Goal: Task Accomplishment & Management: Complete application form

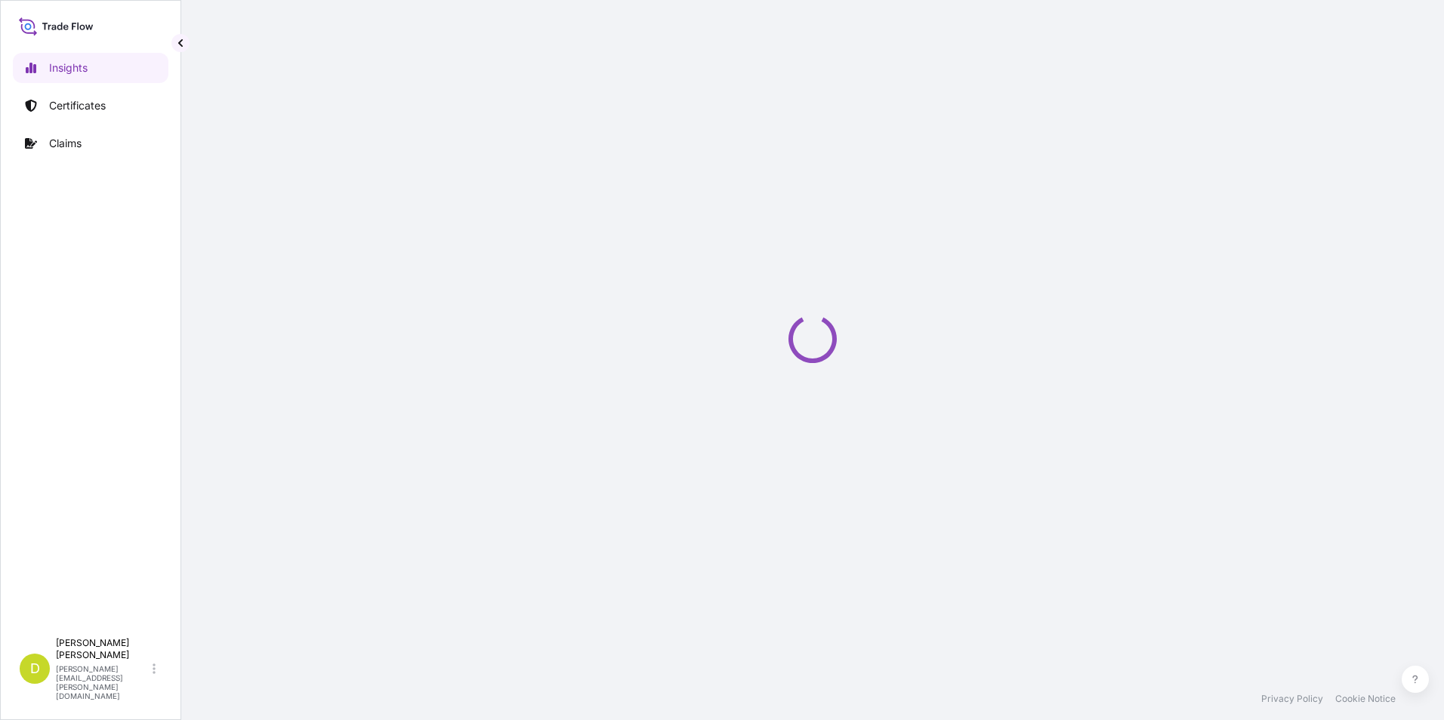
select select "2025"
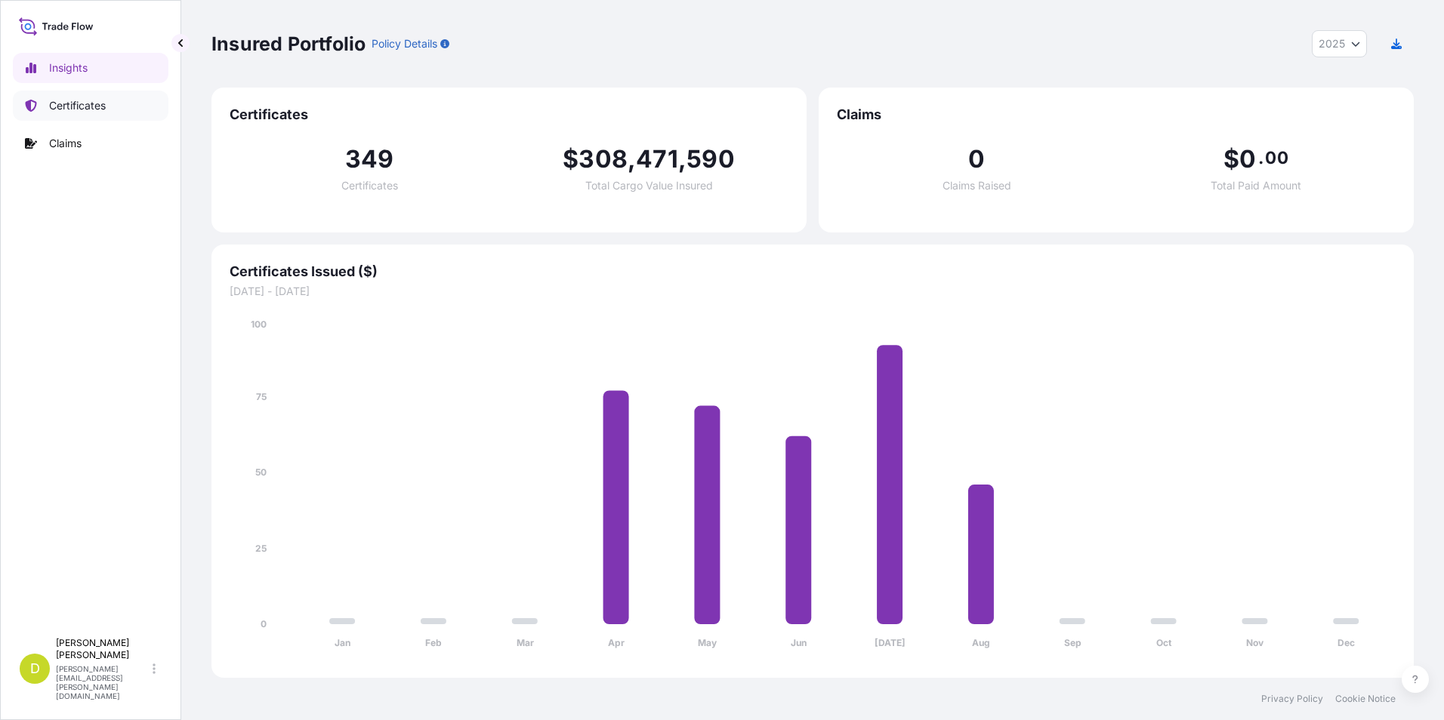
click at [59, 117] on link "Certificates" at bounding box center [91, 106] width 156 height 30
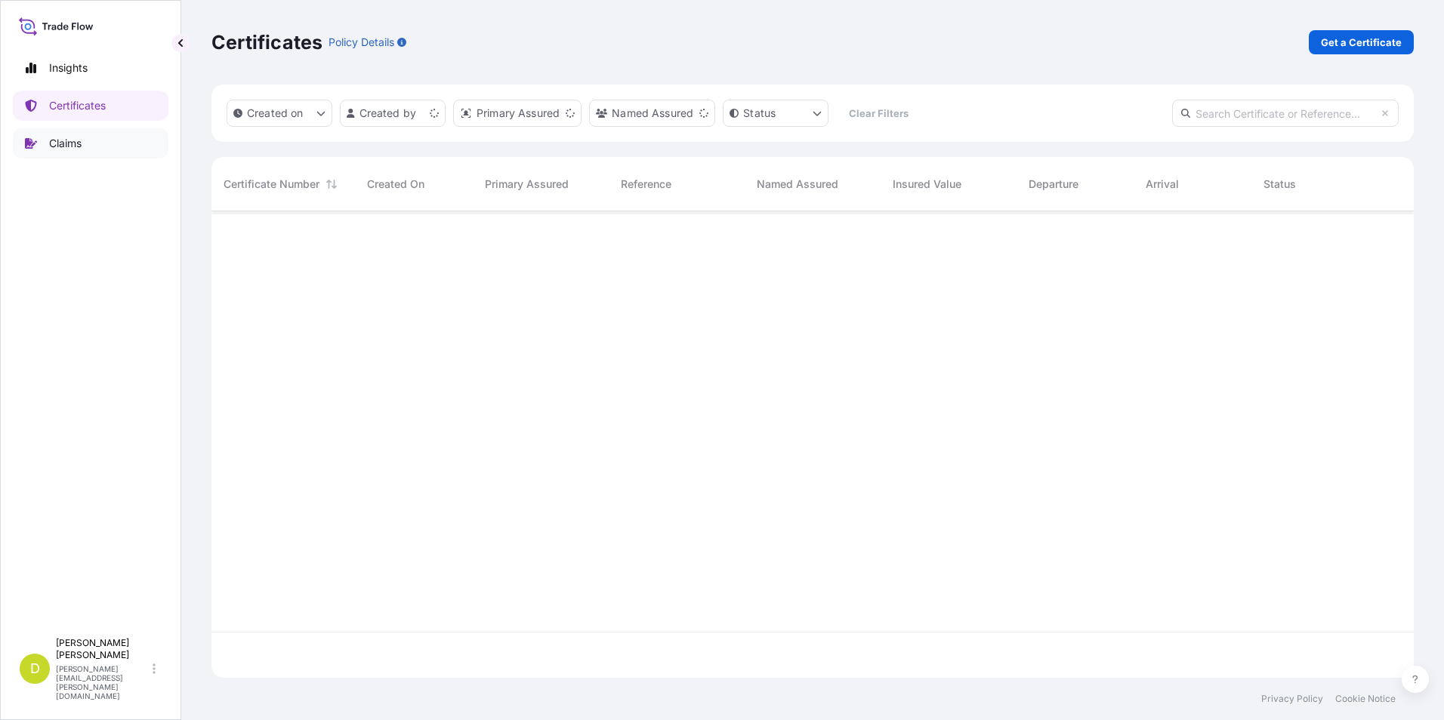
scroll to position [464, 1191]
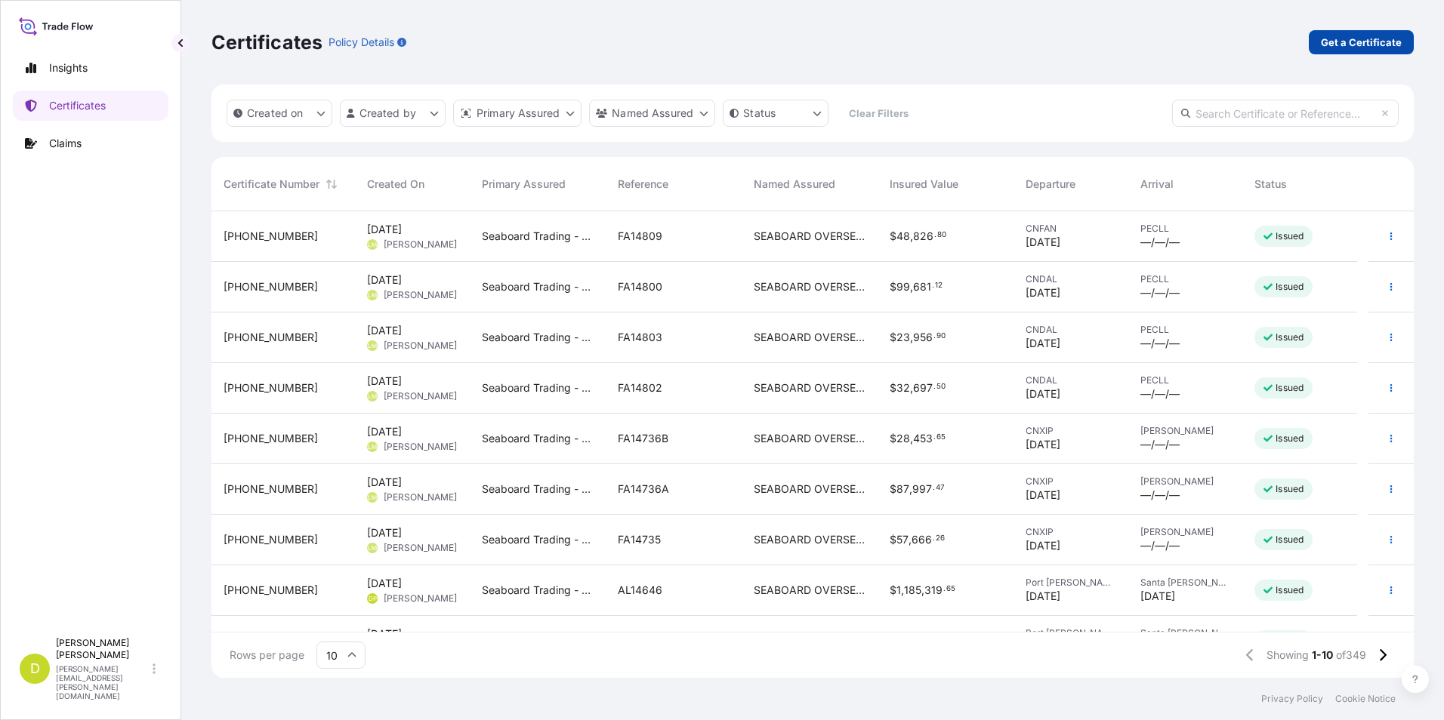
click at [1392, 42] on p "Get a Certificate" at bounding box center [1361, 42] width 81 height 15
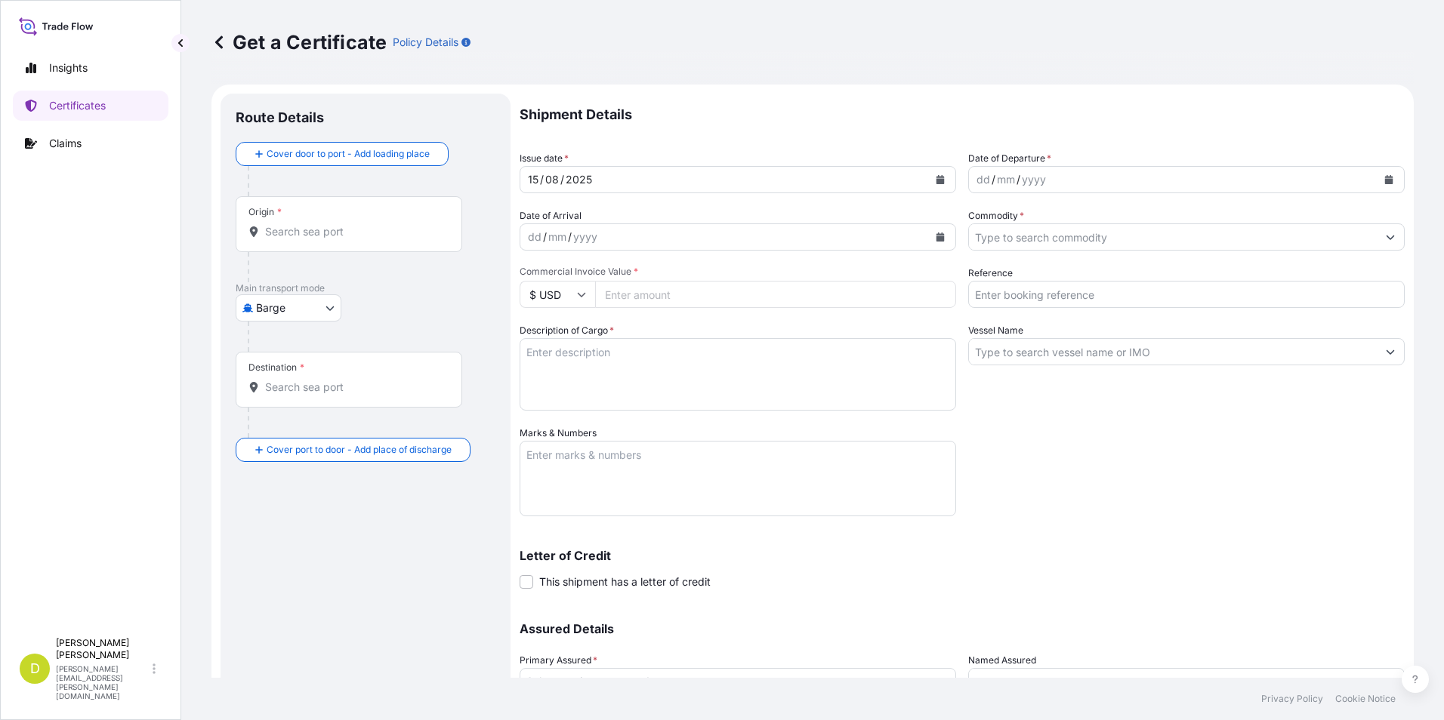
click at [267, 340] on div at bounding box center [372, 337] width 248 height 30
click at [277, 316] on body "Insights Certificates Claims D [PERSON_NAME] [PERSON_NAME][EMAIL_ADDRESS][PERSO…" at bounding box center [722, 360] width 1444 height 720
click at [301, 418] on div "Ocean Vessel" at bounding box center [290, 428] width 96 height 27
select select "Ocean Vessel"
click at [380, 248] on div "Origin *" at bounding box center [349, 230] width 227 height 56
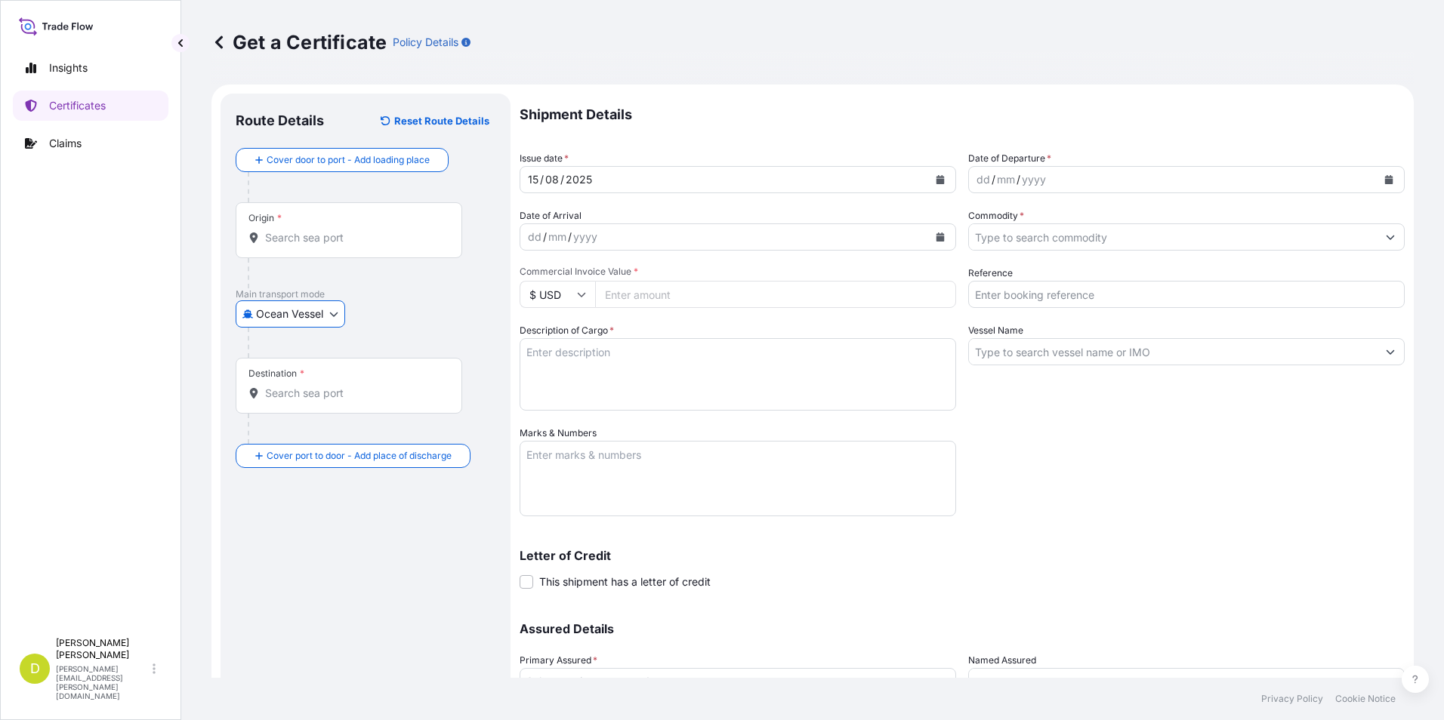
click at [380, 245] on input "Origin *" at bounding box center [354, 237] width 178 height 15
drag, startPoint x: 328, startPoint y: 229, endPoint x: 213, endPoint y: 242, distance: 116.3
click at [213, 242] on form "Route Details Reset Route Details Cover door to port - Add loading place Place …" at bounding box center [812, 446] width 1202 height 723
drag, startPoint x: 213, startPoint y: 242, endPoint x: 303, endPoint y: 238, distance: 89.9
click at [313, 236] on input "[PERSON_NAME]" at bounding box center [354, 237] width 178 height 15
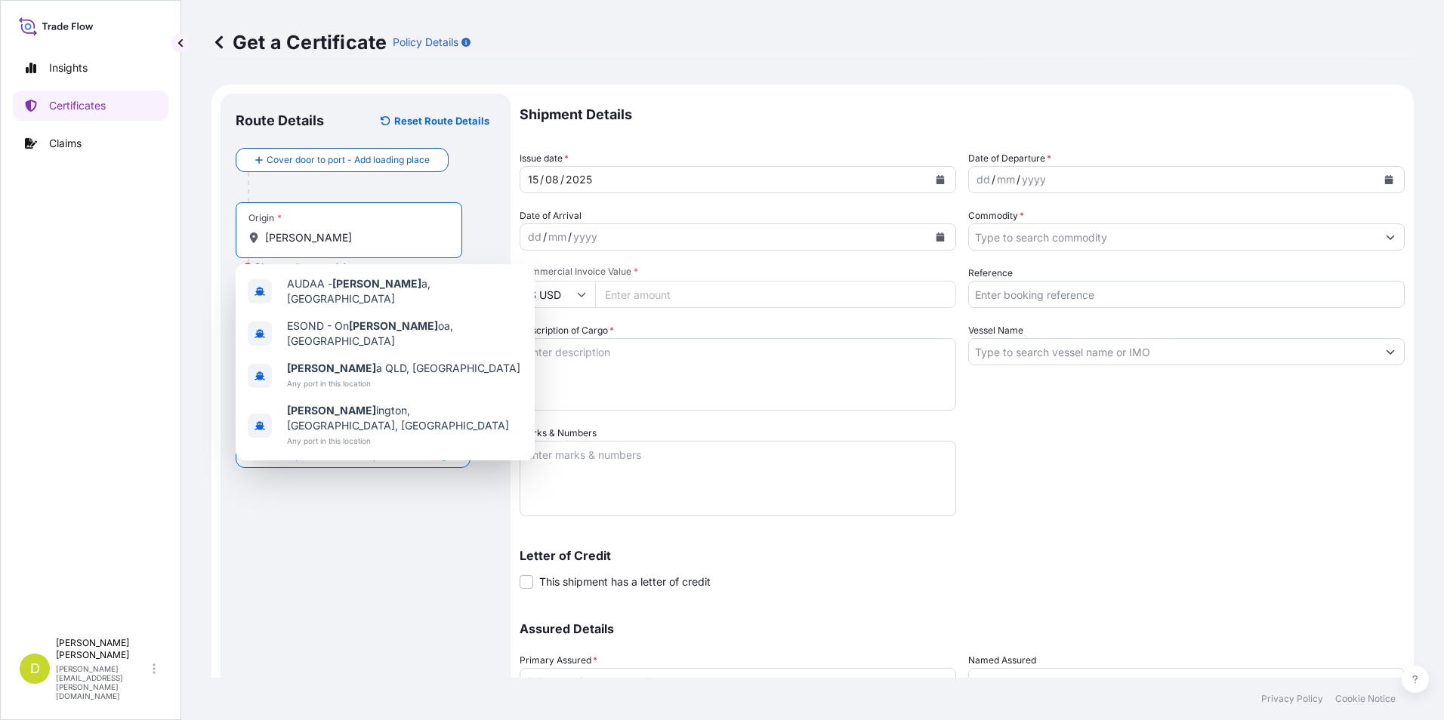
drag, startPoint x: 295, startPoint y: 240, endPoint x: 256, endPoint y: 239, distance: 38.5
click at [256, 239] on div "[PERSON_NAME]" at bounding box center [348, 237] width 201 height 15
paste input "[GEOGRAPHIC_DATA], [US_STATE] - [GEOGRAPHIC_DATA]"
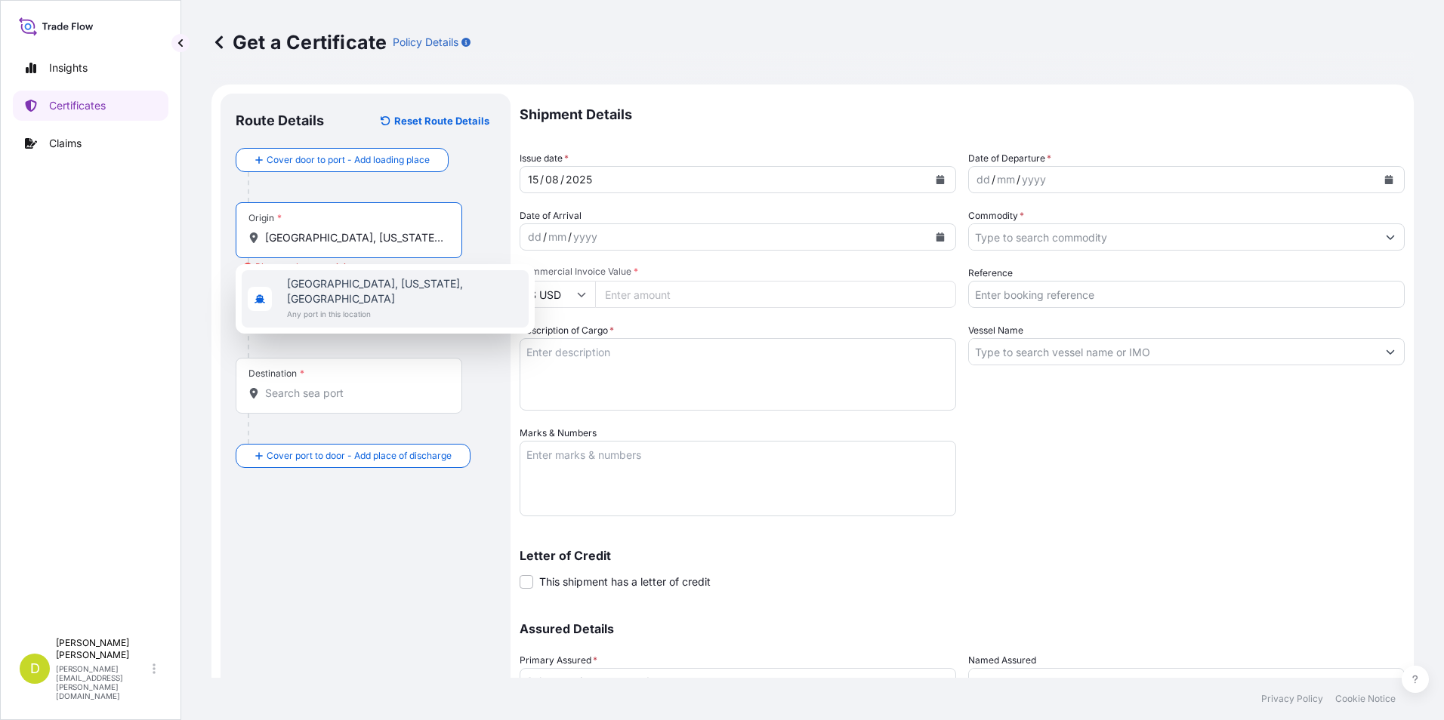
click at [339, 307] on span "Any port in this location" at bounding box center [405, 314] width 236 height 15
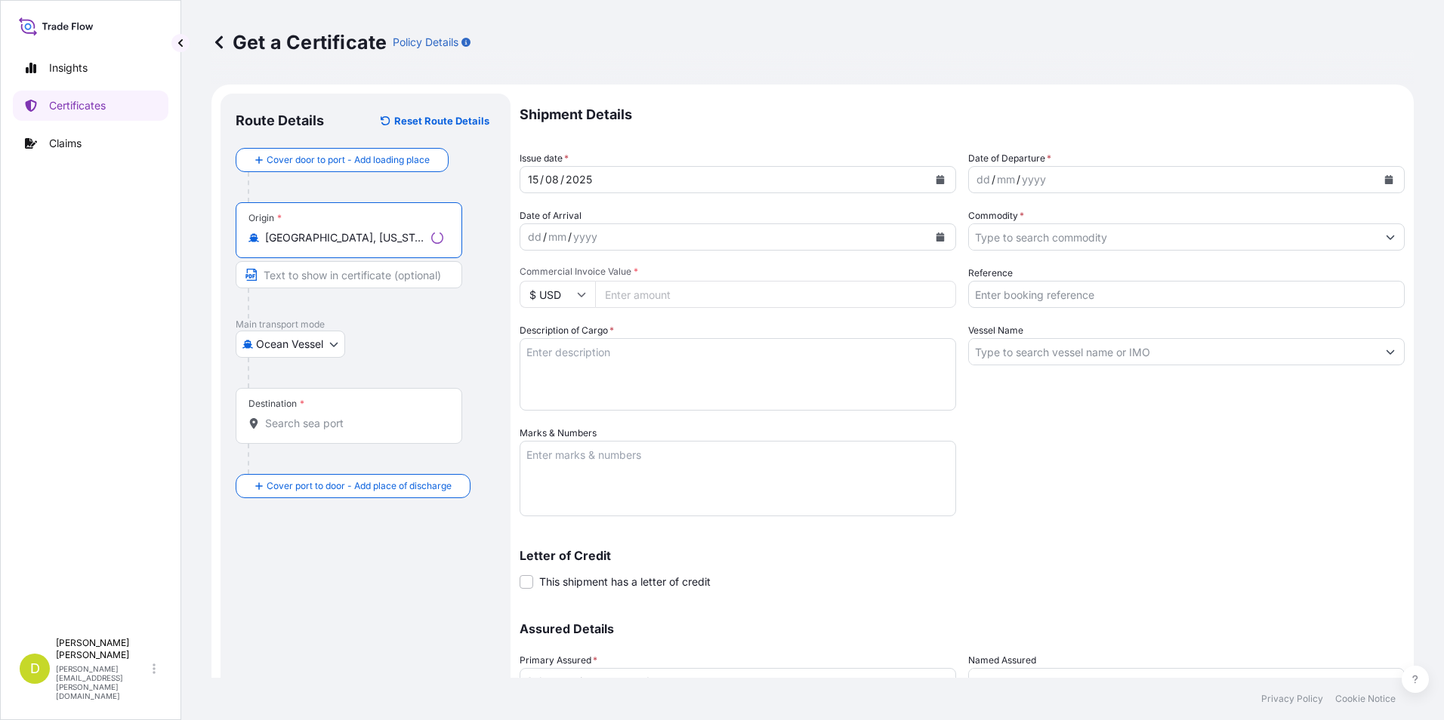
type input "[GEOGRAPHIC_DATA], [US_STATE], [GEOGRAPHIC_DATA]"
click at [383, 281] on input "Text to appear on certificate" at bounding box center [349, 274] width 227 height 27
click at [310, 273] on input "Text to appear on certificate" at bounding box center [349, 274] width 227 height 27
paste input "[GEOGRAPHIC_DATA], [US_STATE] - [GEOGRAPHIC_DATA]"
type input "[GEOGRAPHIC_DATA], [US_STATE] - [GEOGRAPHIC_DATA]"
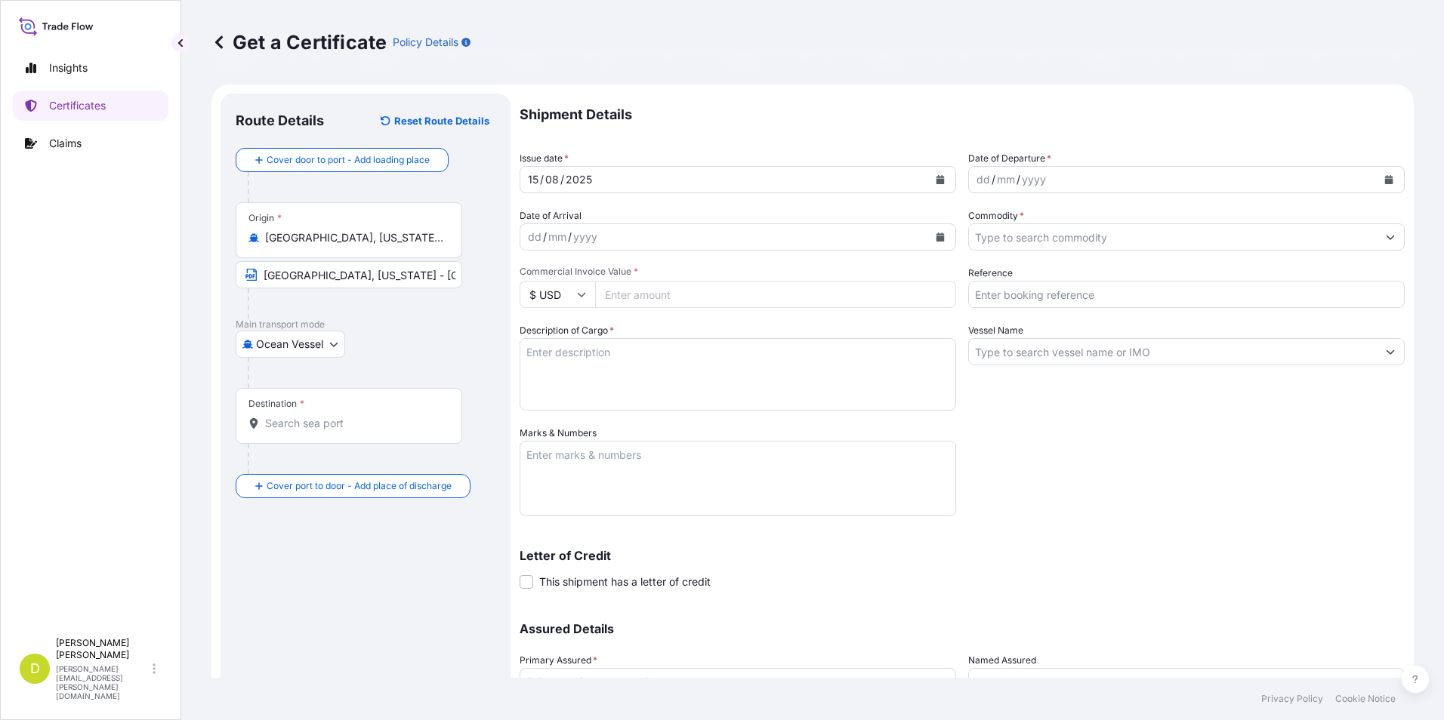
click at [325, 392] on div "Destination *" at bounding box center [349, 416] width 227 height 56
click at [325, 416] on input "Destination *" at bounding box center [354, 423] width 178 height 15
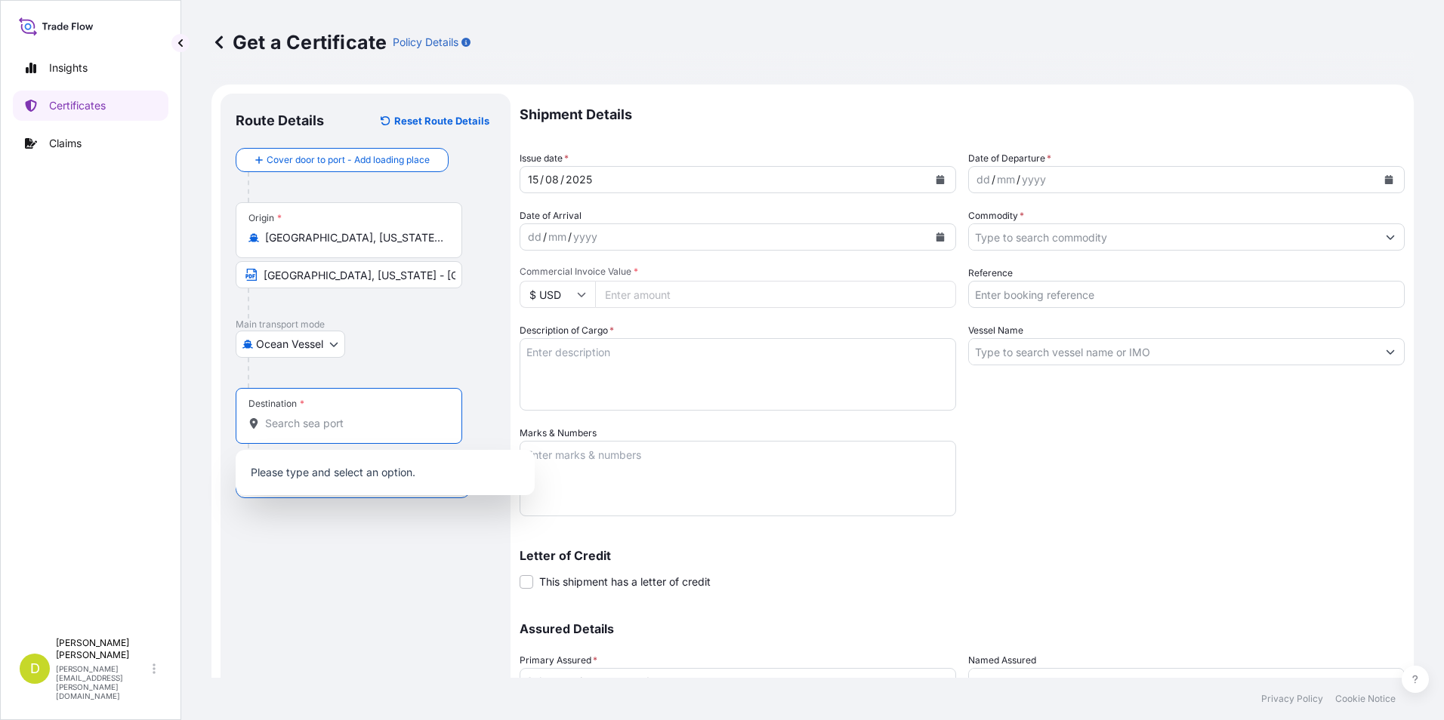
paste input "[GEOGRAPHIC_DATA][PERSON_NAME], [GEOGRAPHIC_DATA]"
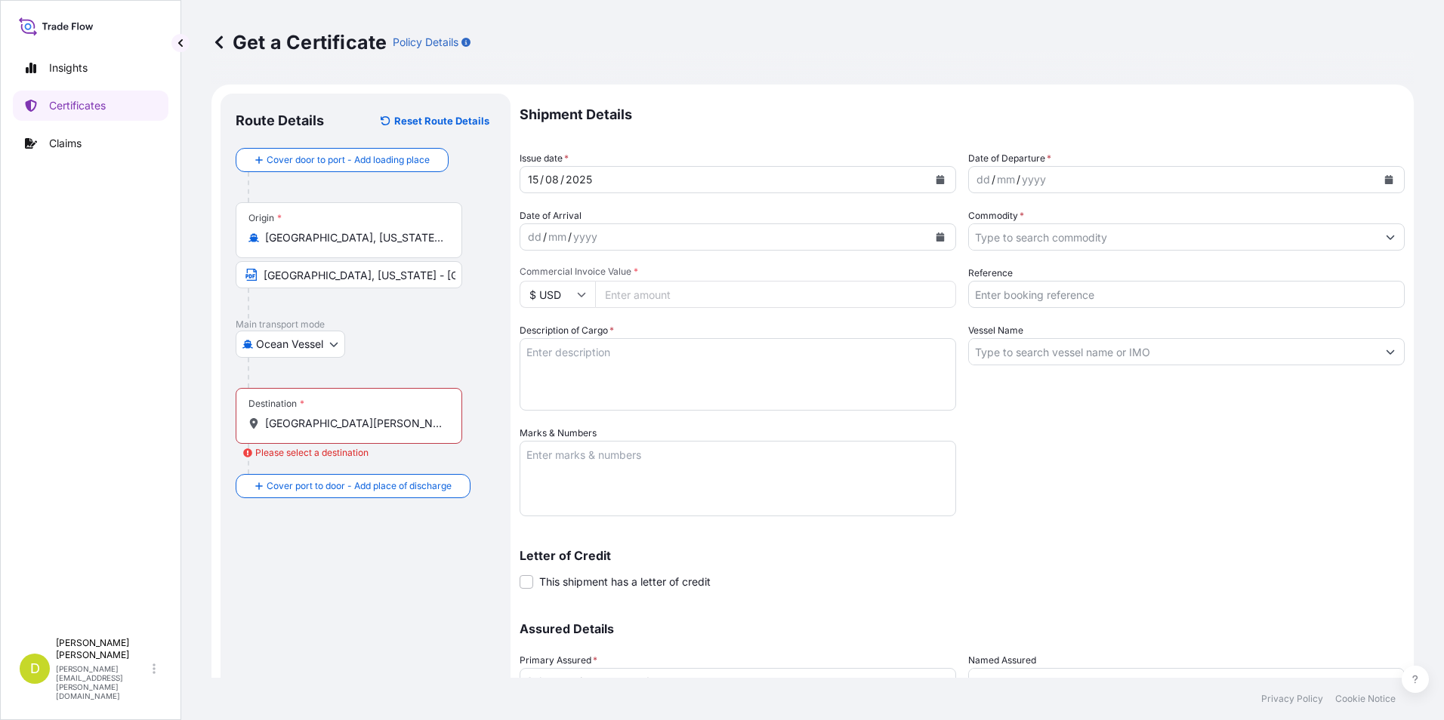
click at [455, 427] on div "Destination * [GEOGRAPHIC_DATA][PERSON_NAME], [GEOGRAPHIC_DATA]" at bounding box center [349, 416] width 227 height 56
click at [443, 427] on input "[GEOGRAPHIC_DATA][PERSON_NAME], [GEOGRAPHIC_DATA]" at bounding box center [354, 423] width 178 height 15
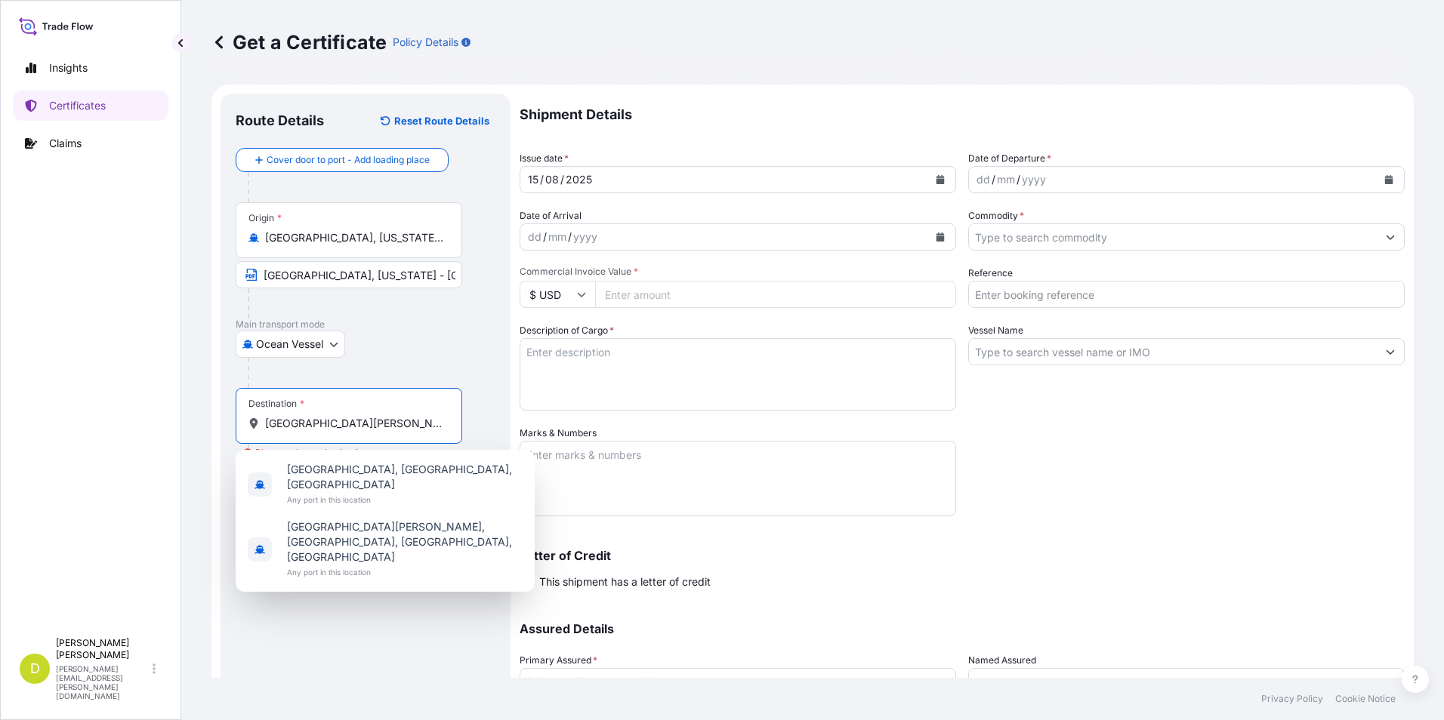
click at [407, 473] on span "[GEOGRAPHIC_DATA], [GEOGRAPHIC_DATA], [GEOGRAPHIC_DATA]" at bounding box center [405, 477] width 236 height 30
type input "[GEOGRAPHIC_DATA], [GEOGRAPHIC_DATA], [GEOGRAPHIC_DATA]"
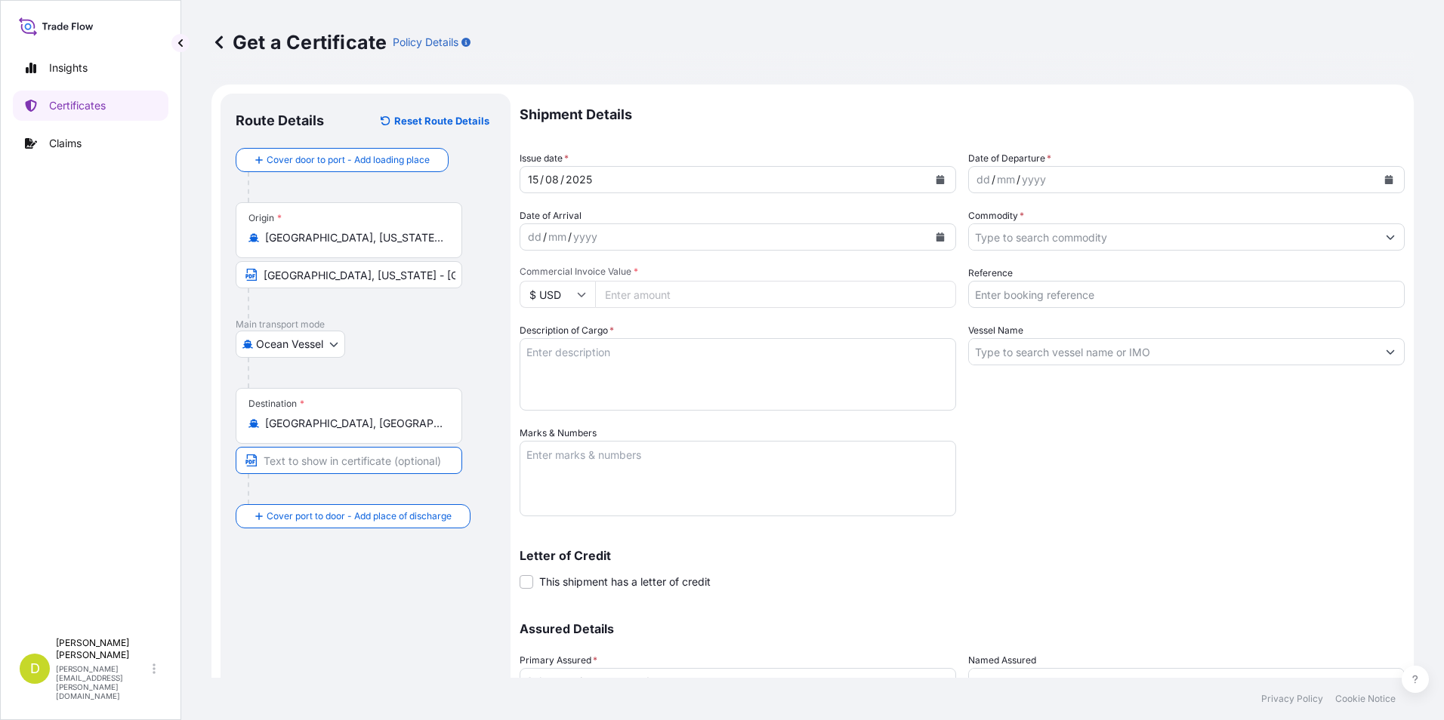
click at [366, 461] on input "Text to appear on certificate" at bounding box center [349, 460] width 227 height 27
paste input "[GEOGRAPHIC_DATA][PERSON_NAME], [GEOGRAPHIC_DATA]"
type input "[GEOGRAPHIC_DATA][PERSON_NAME], [GEOGRAPHIC_DATA]"
click at [981, 179] on div "dd" at bounding box center [983, 180] width 17 height 18
click at [535, 245] on div "dd" at bounding box center [534, 237] width 17 height 18
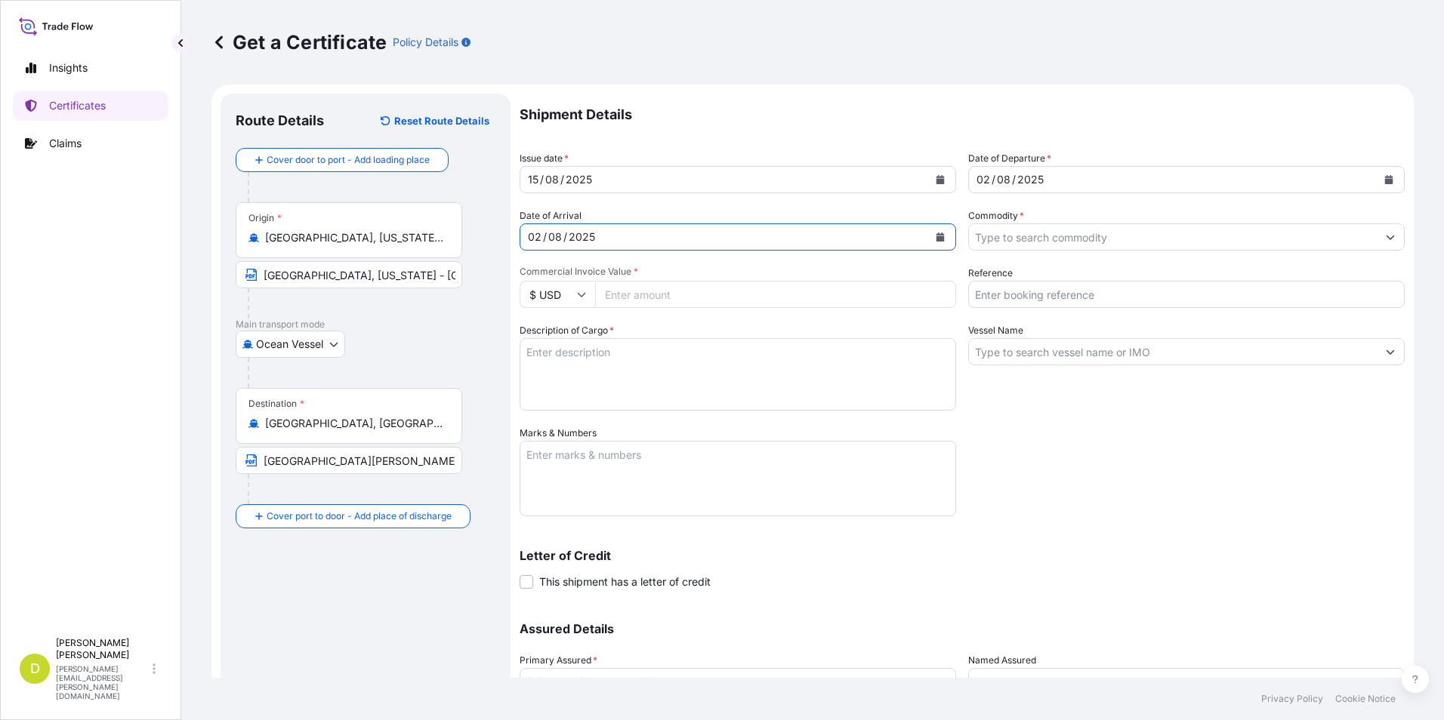
click at [993, 244] on input "Commodity *" at bounding box center [1173, 237] width 408 height 27
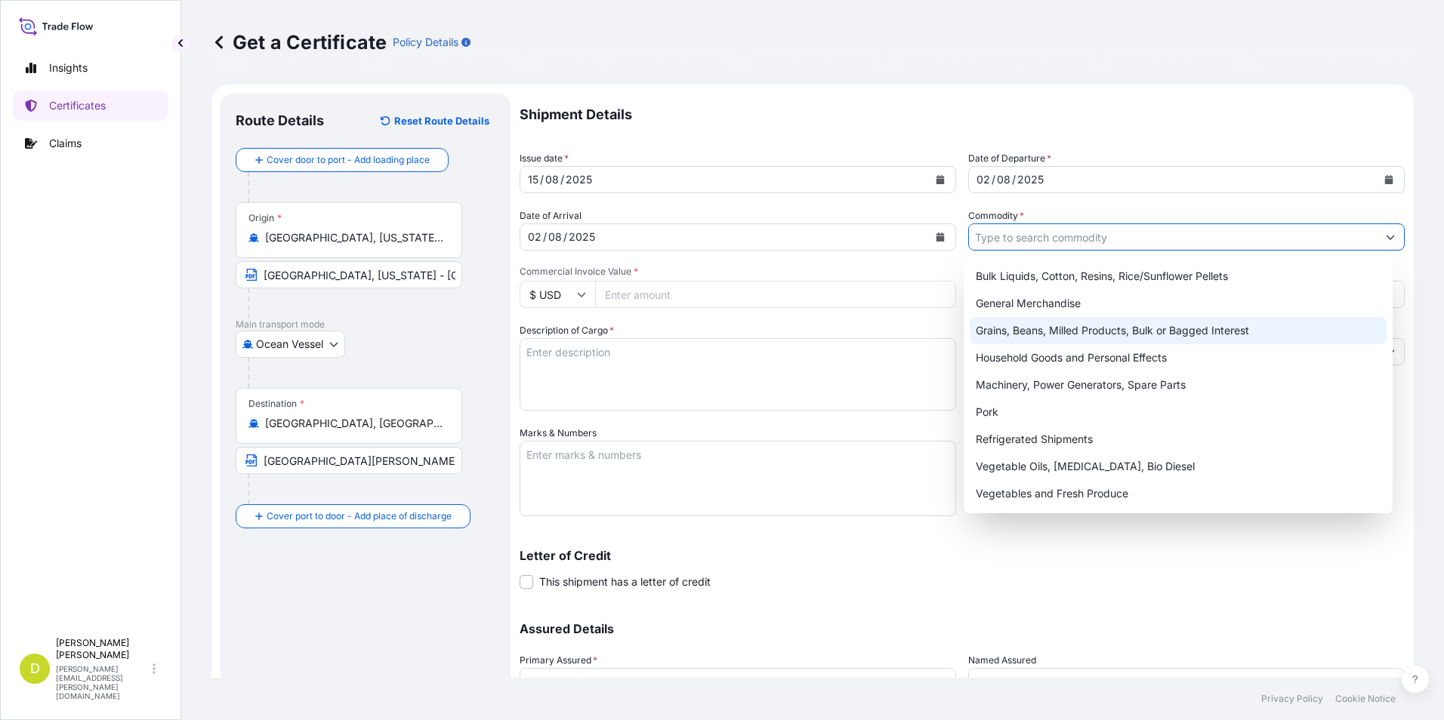
click at [1038, 326] on div "Grains, Beans, Milled Products, Bulk or Bagged Interest" at bounding box center [1179, 330] width 418 height 27
type input "Grains, Beans, Milled Products, Bulk or Bagged Interest"
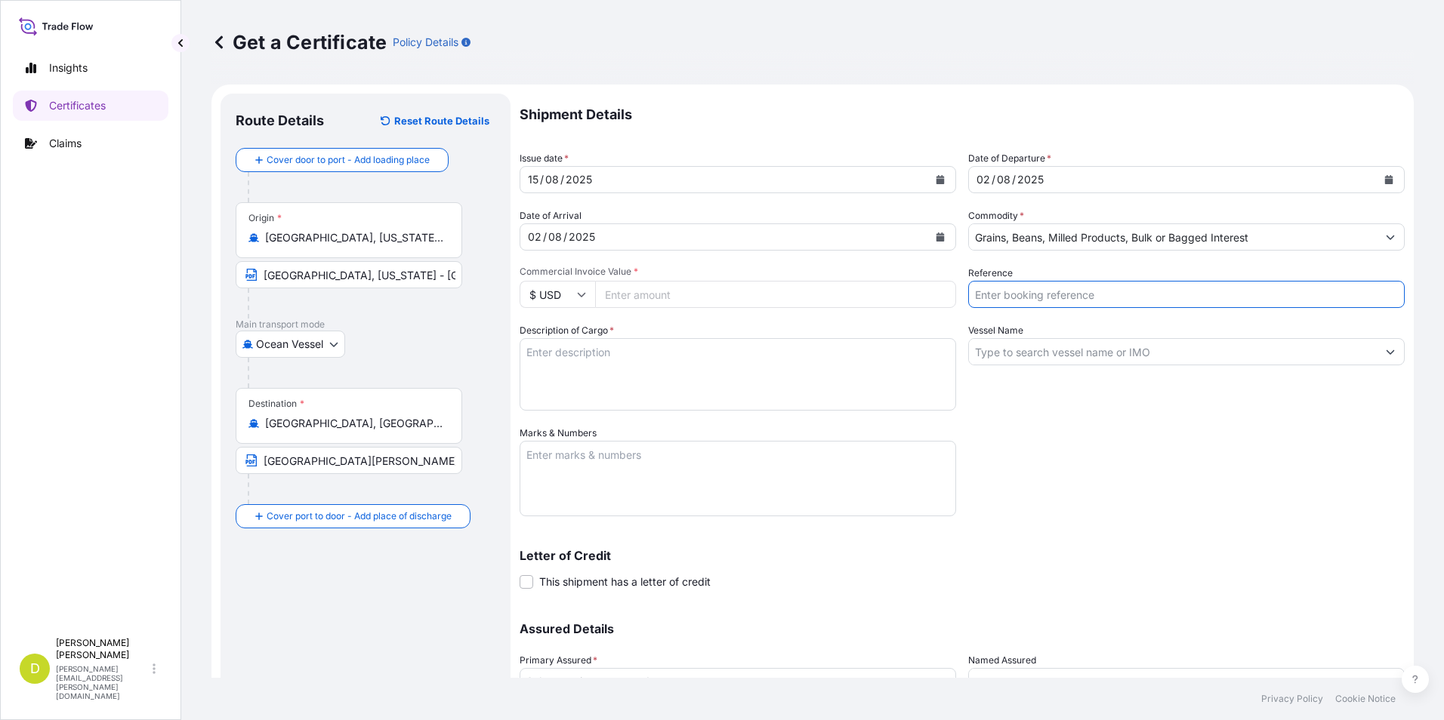
click at [1044, 297] on input "Reference" at bounding box center [1186, 294] width 436 height 27
type input "a"
type input "AL14658"
click at [1061, 350] on input "Vessel Name" at bounding box center [1173, 351] width 408 height 27
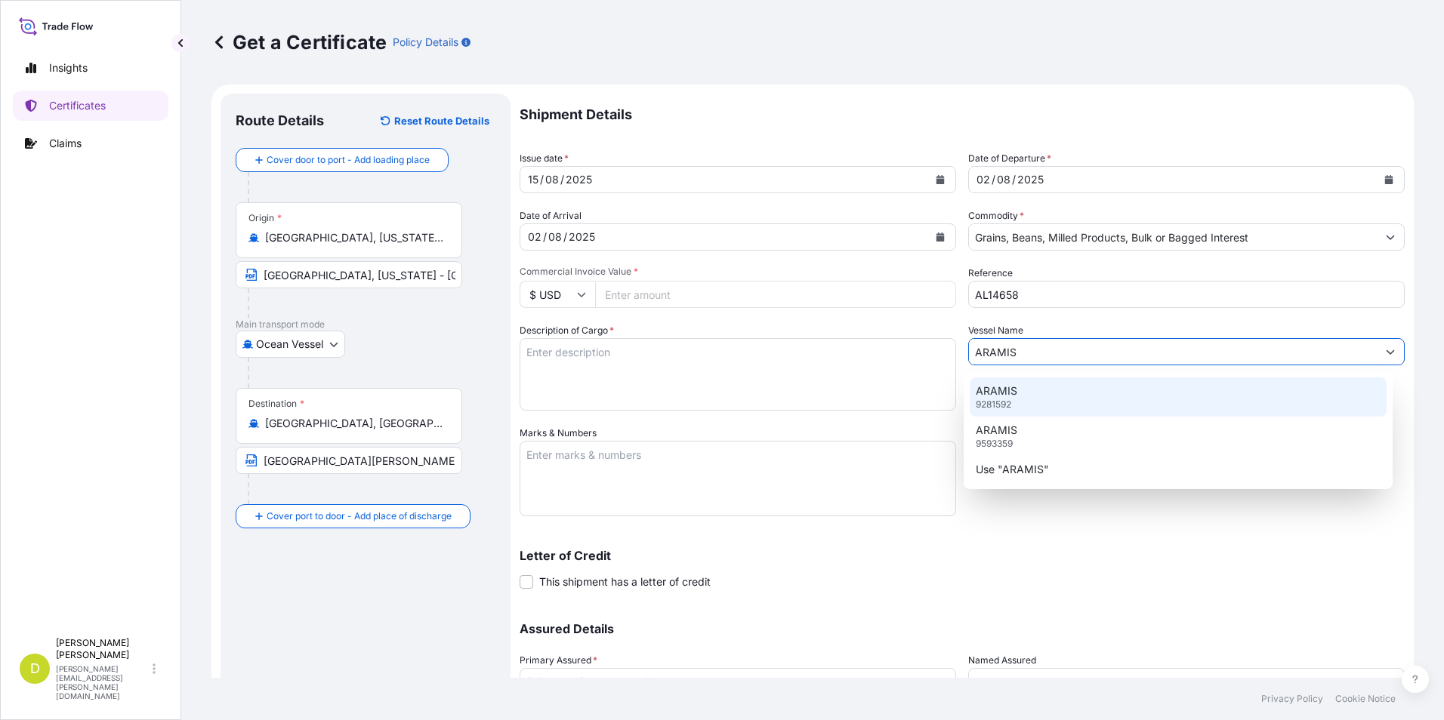
click at [1077, 390] on div "ARAMIS 9281592" at bounding box center [1179, 397] width 418 height 39
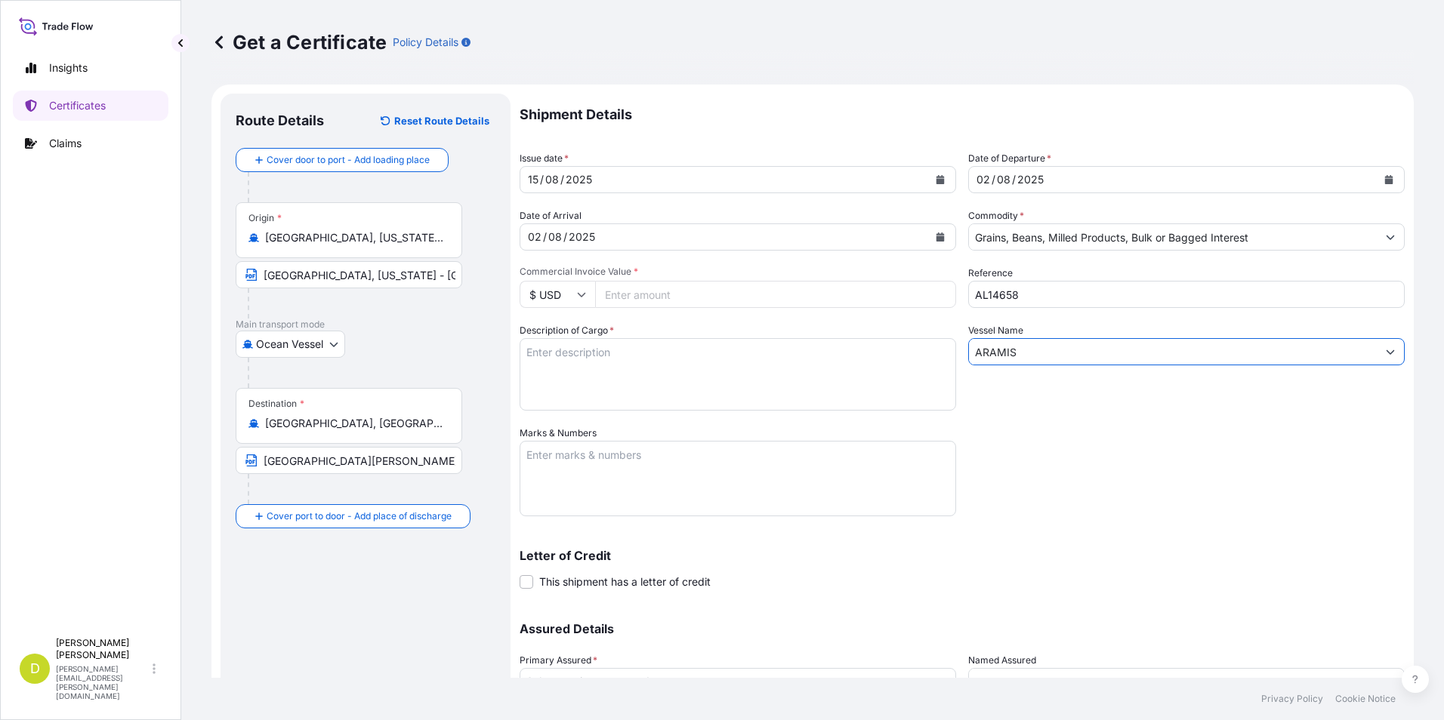
type input "ARAMIS"
click at [697, 380] on textarea "Description of Cargo *" at bounding box center [738, 374] width 436 height 72
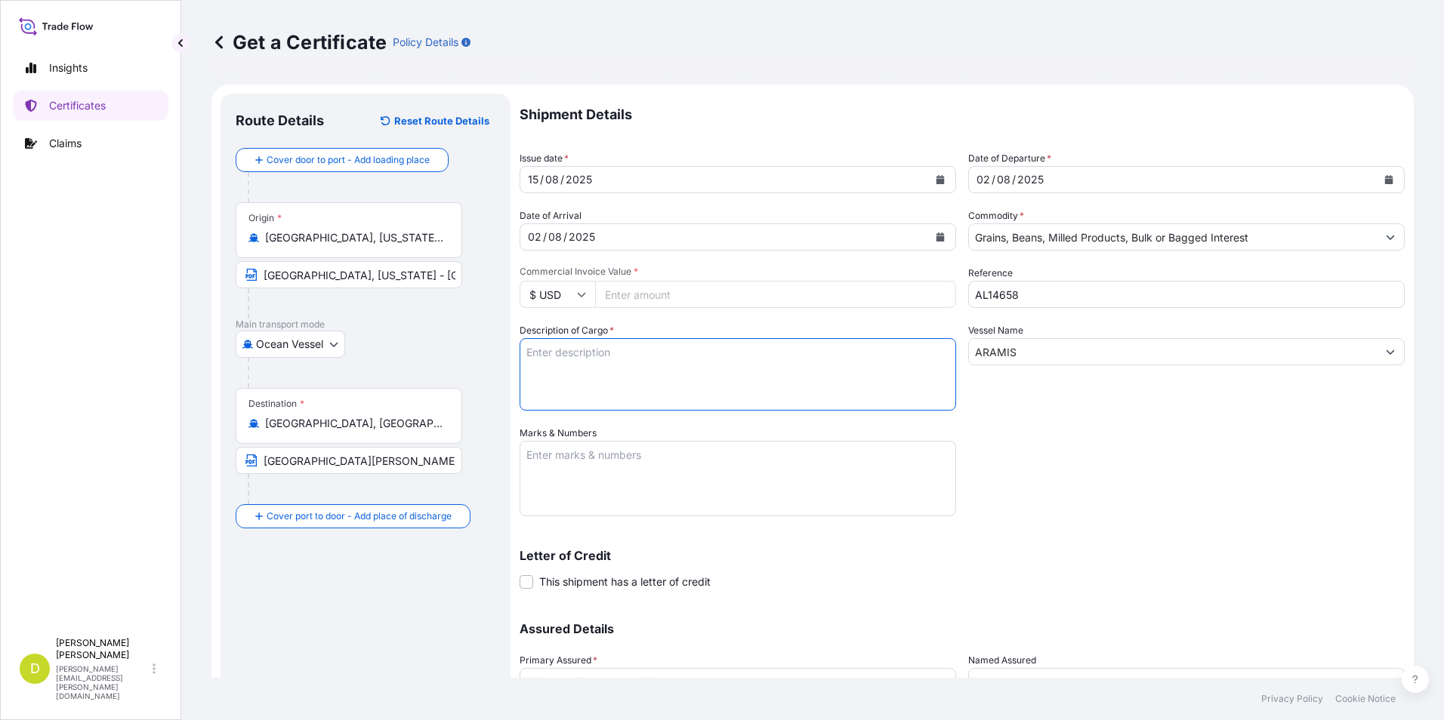
click at [655, 300] on input "Commercial Invoice Value *" at bounding box center [775, 294] width 361 height 27
click at [654, 299] on input "Commercial Invoice Value *" at bounding box center [775, 294] width 361 height 27
type input "418055"
click at [747, 384] on textarea "Description of Cargo *" at bounding box center [738, 374] width 436 height 72
click at [597, 383] on textarea "Description of Cargo *" at bounding box center [738, 374] width 436 height 72
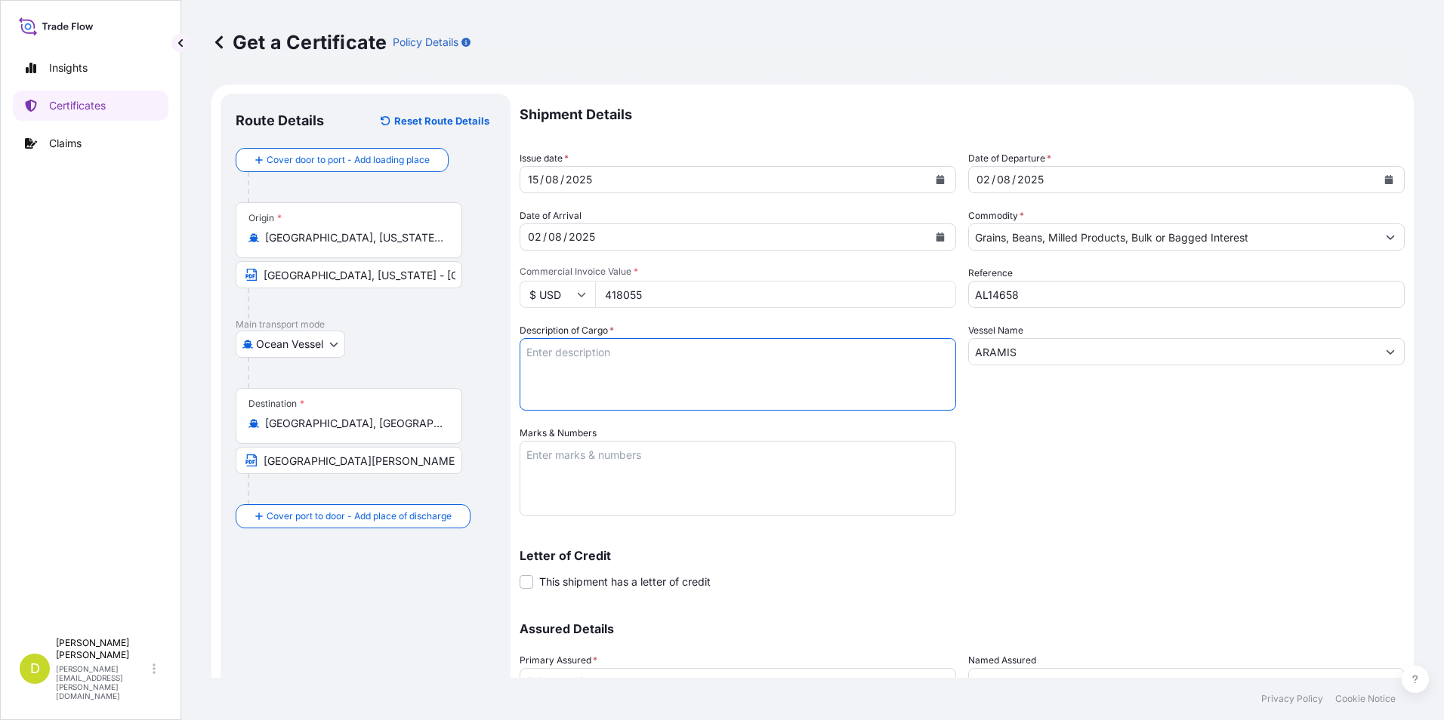
paste textarea "1.100,000"
click at [646, 345] on textarea "1.100,000 MT," at bounding box center [738, 374] width 436 height 72
paste textarea "U.S SOYBEAN MEAL, IN BULK"
click at [779, 351] on textarea "1.100,000 MT, U.S SOYBEAN MEAL, IN BULK" at bounding box center [738, 374] width 436 height 72
drag, startPoint x: 794, startPoint y: 362, endPoint x: 803, endPoint y: 354, distance: 11.8
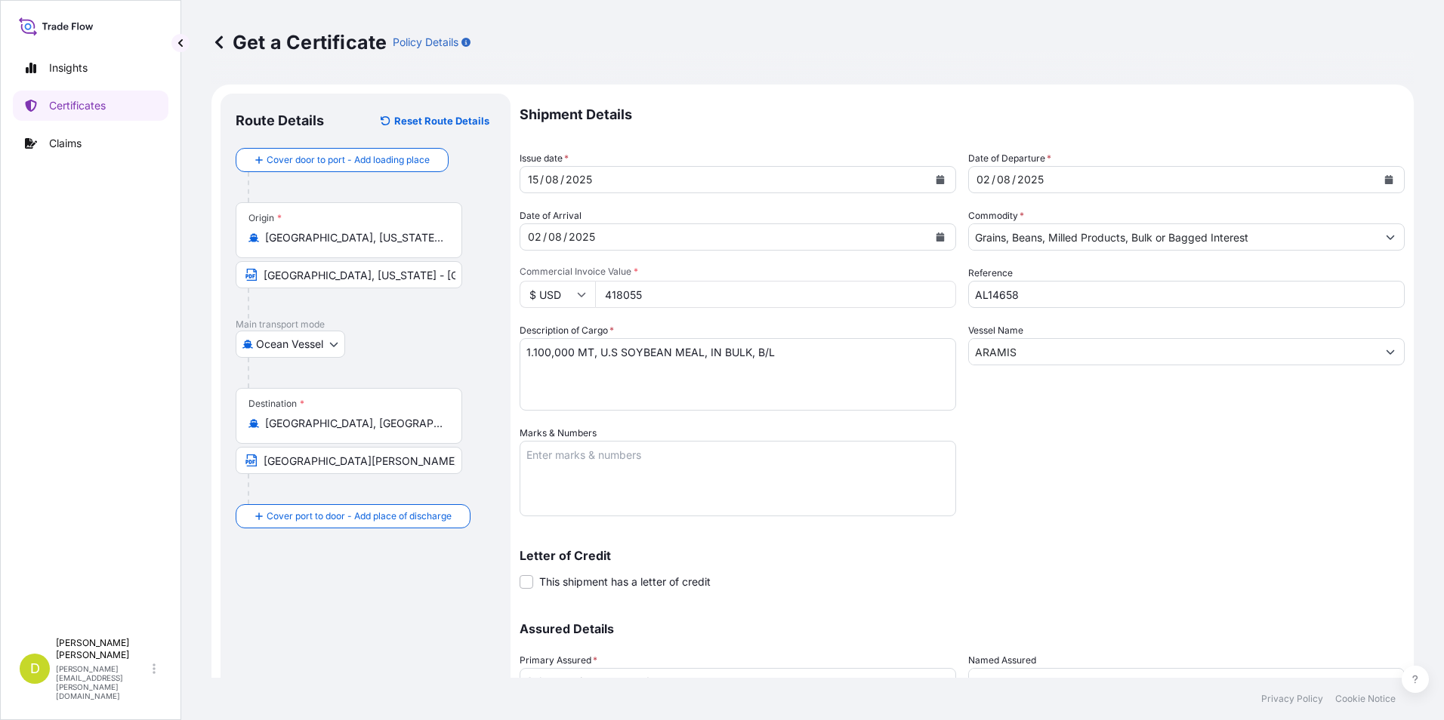
click at [794, 362] on textarea "1.100,000 MT, U.S SOYBEAN MEAL, IN BULK, B/L" at bounding box center [738, 374] width 436 height 72
click at [807, 351] on textarea "1.100,000 MT, U.S SOYBEAN MEAL, IN BULK, B/L" at bounding box center [738, 374] width 436 height 72
click at [844, 358] on textarea "1.100,000 MT, U.S SOYBEAN MEAL, IN BULK, B/L" at bounding box center [738, 374] width 436 height 72
paste textarea "Set No. 24"
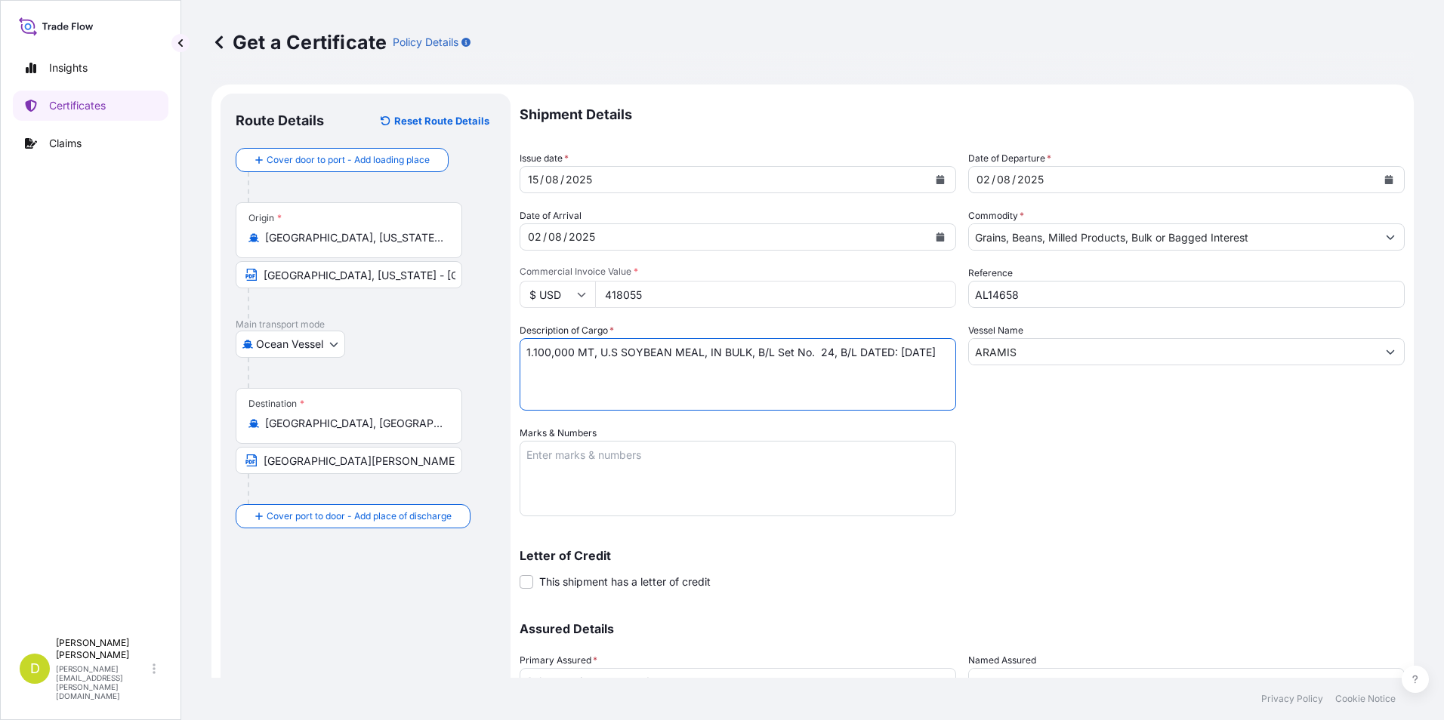
type textarea "1.100,000 MT, U.S SOYBEAN MEAL, IN BULK, B/L Set No. 24, B/L DATED: [DATE]"
click at [607, 468] on textarea "Marks & Numbers" at bounding box center [738, 479] width 436 height 76
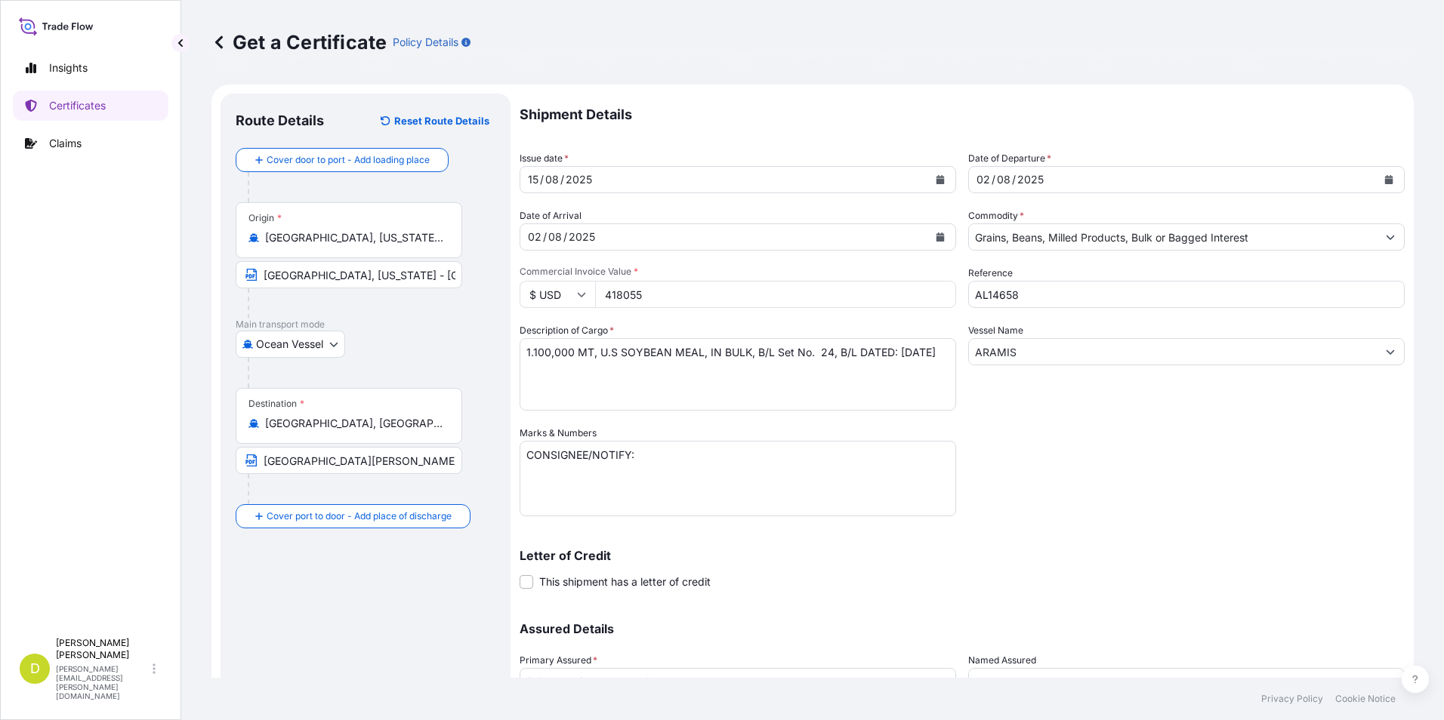
click at [789, 483] on textarea "CONSIGNEE/NOTIFY:" at bounding box center [738, 479] width 436 height 76
paste textarea "SEABOARD OVERSEAS [GEOGRAPHIC_DATA] S.A.S., [STREET_ADDRESS], NIT 900.219.353-1"
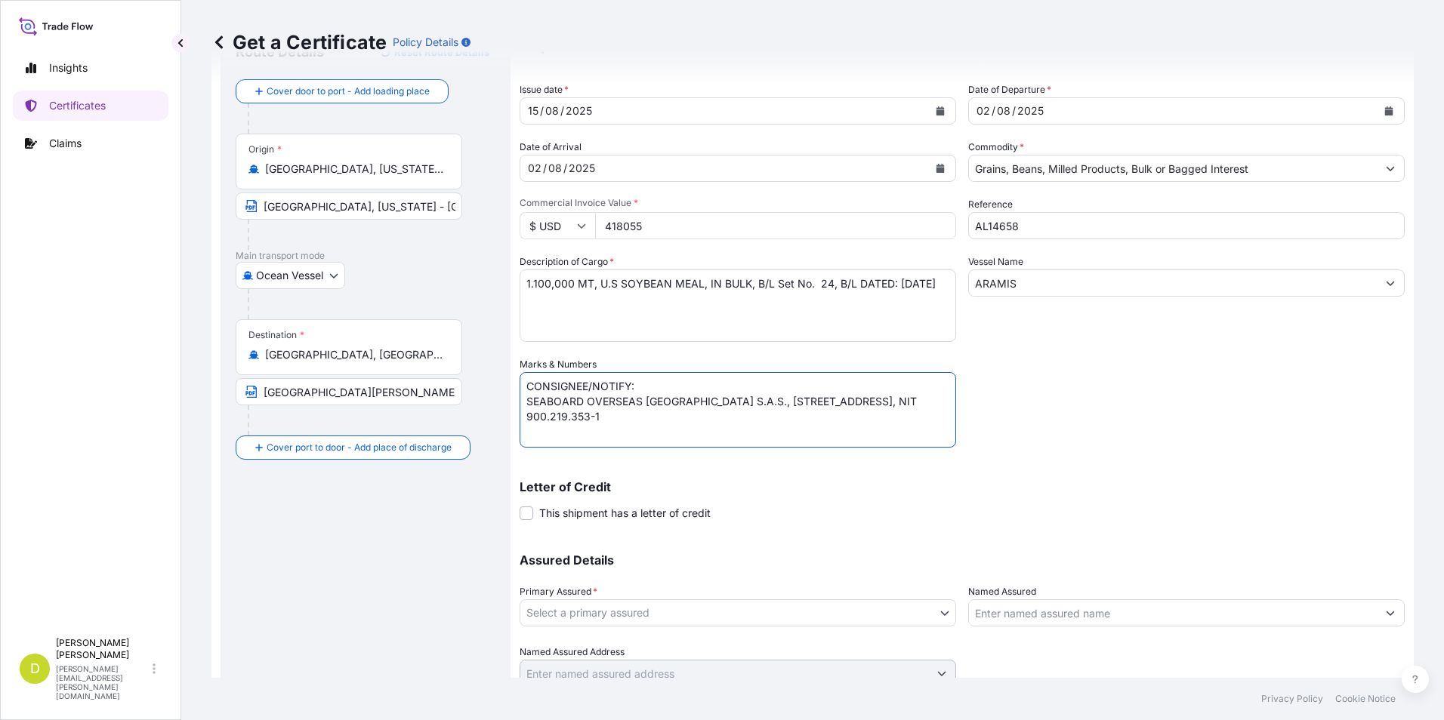
scroll to position [129, 0]
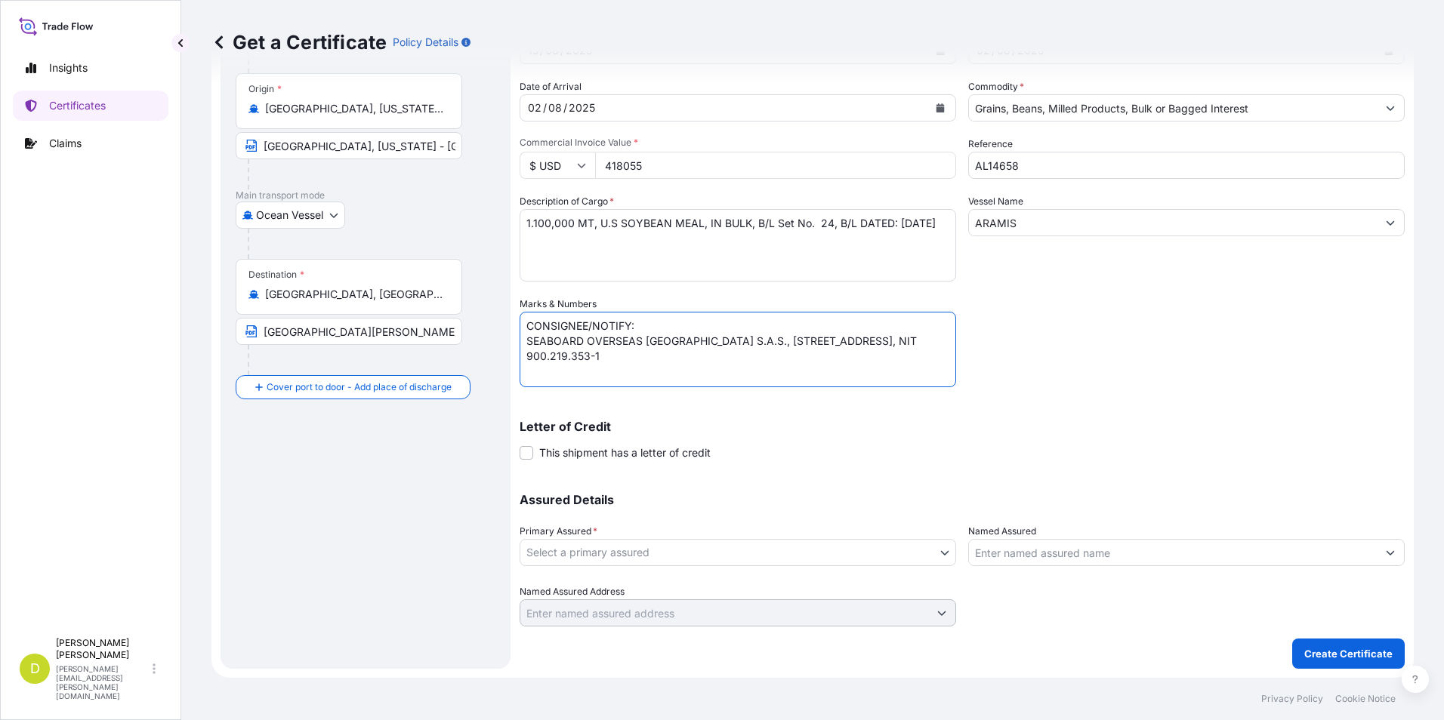
type textarea "CONSIGNEE/NOTIFY: SEABOARD OVERSEAS [GEOGRAPHIC_DATA] S.A.S., [STREET_ADDRESS],…"
click at [701, 553] on body "Insights Certificates Claims D [PERSON_NAME] [PERSON_NAME][EMAIL_ADDRESS][PERSO…" at bounding box center [722, 360] width 1444 height 720
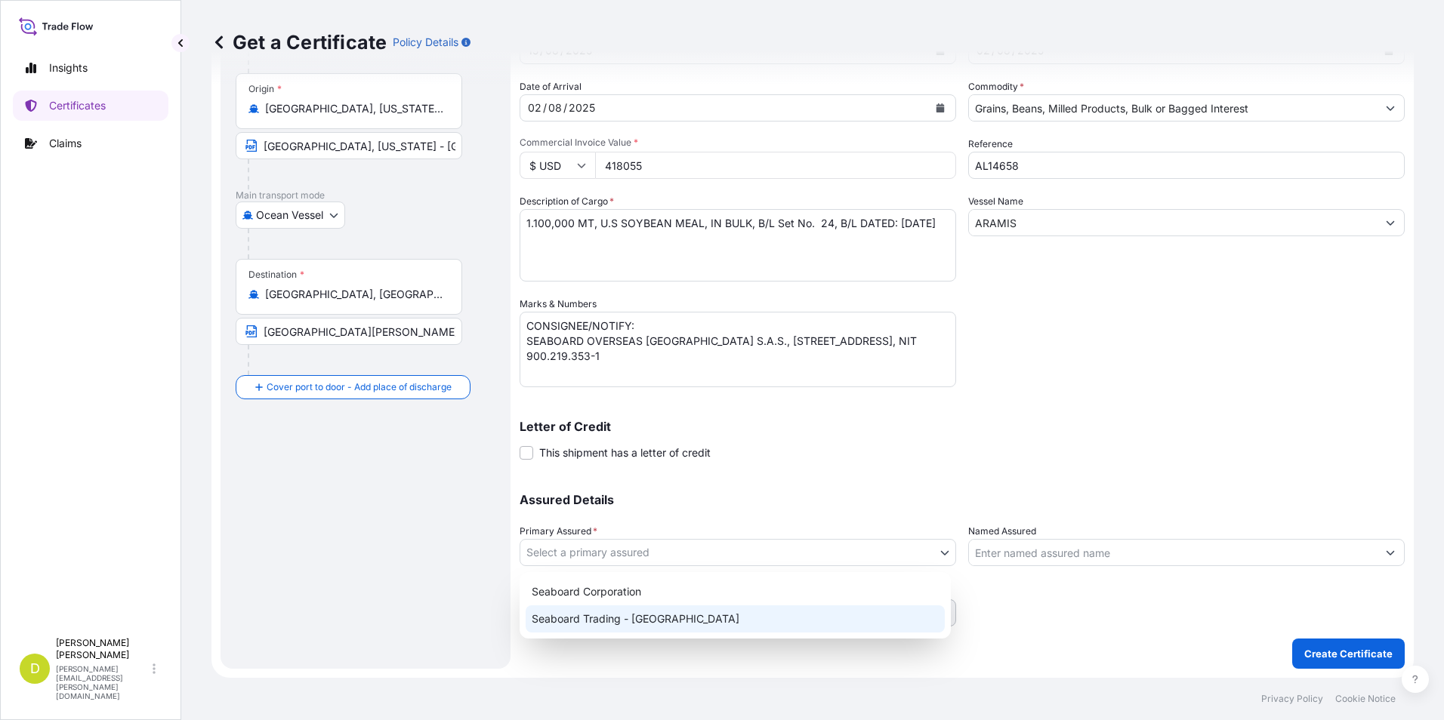
click at [675, 627] on div "Seaboard Trading - [GEOGRAPHIC_DATA]" at bounding box center [735, 619] width 419 height 27
select select "31639"
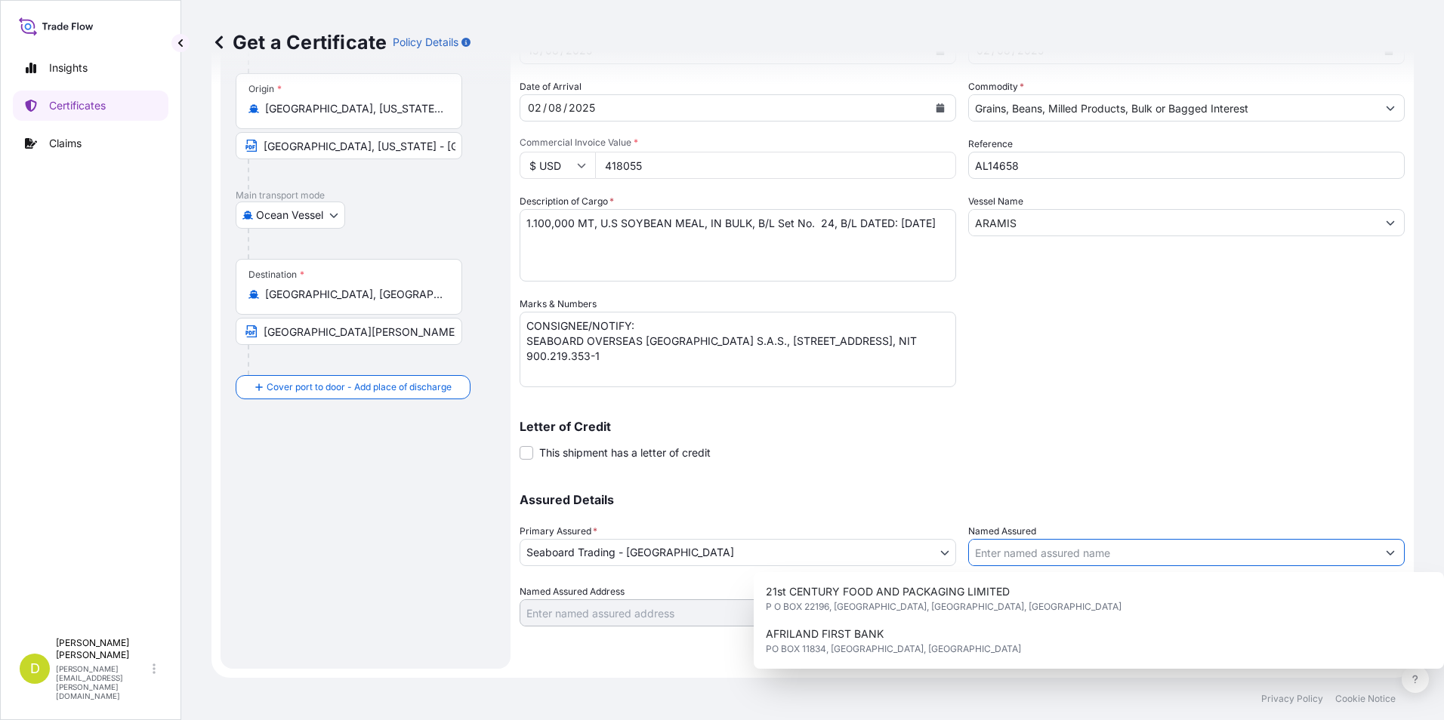
click at [1063, 551] on input "Named Assured" at bounding box center [1173, 552] width 408 height 27
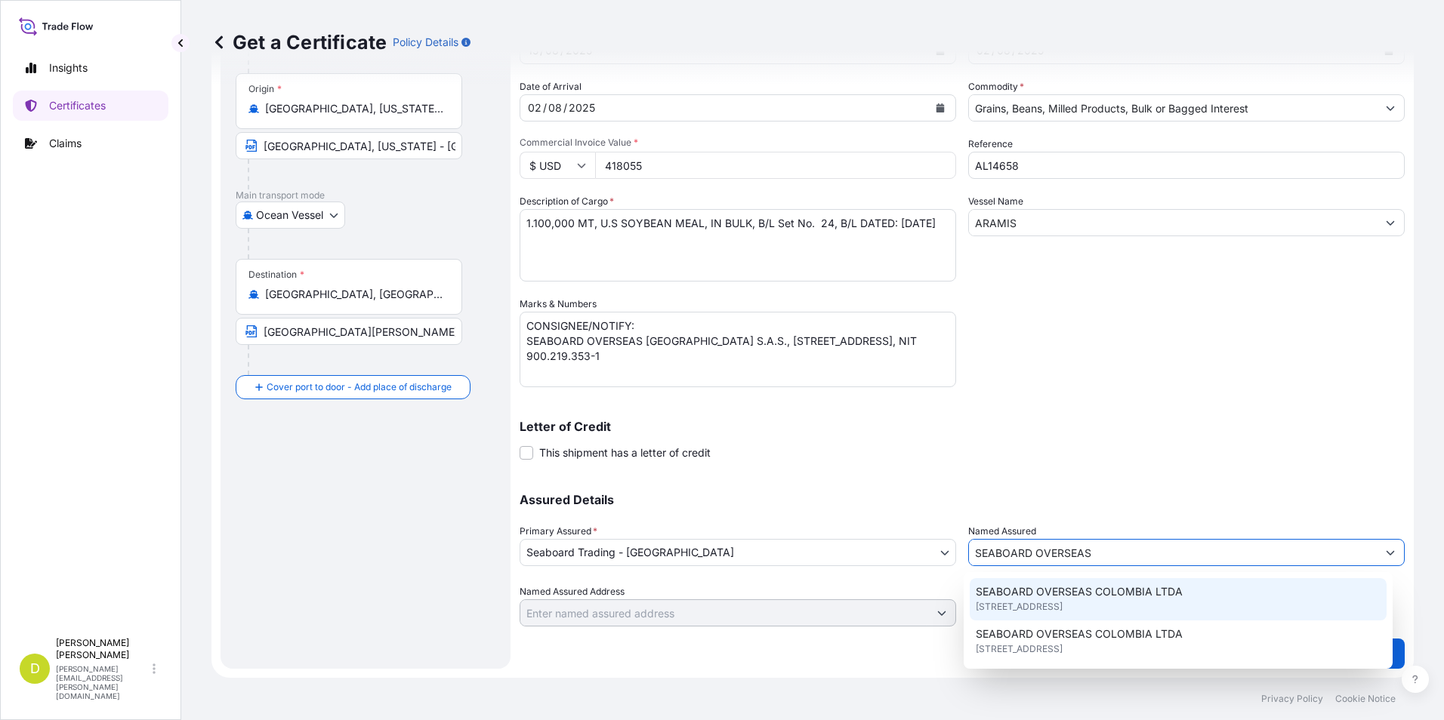
scroll to position [151, 0]
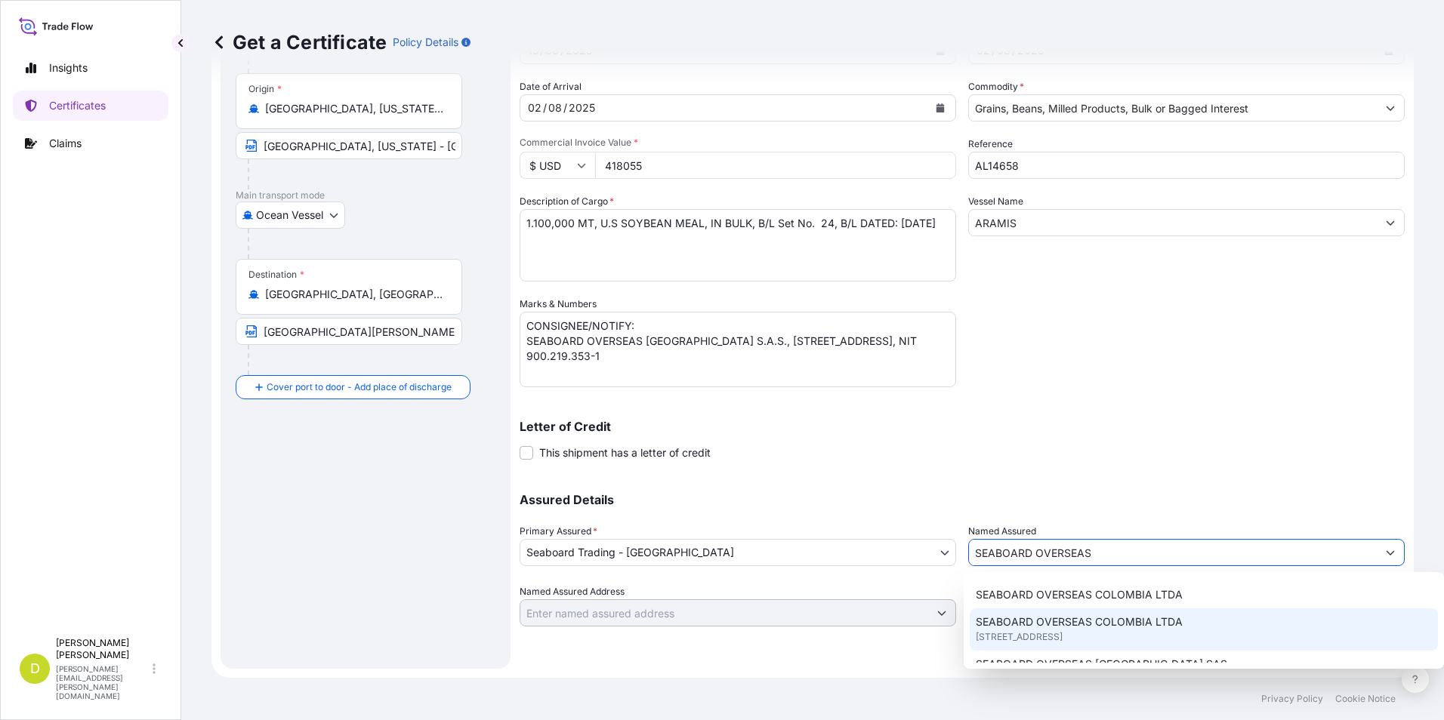
click at [1063, 635] on span "[STREET_ADDRESS]" at bounding box center [1019, 637] width 87 height 15
type input "SEABOARD OVERSEAS COLOMBIA LTDA"
type input "[STREET_ADDRESS]"
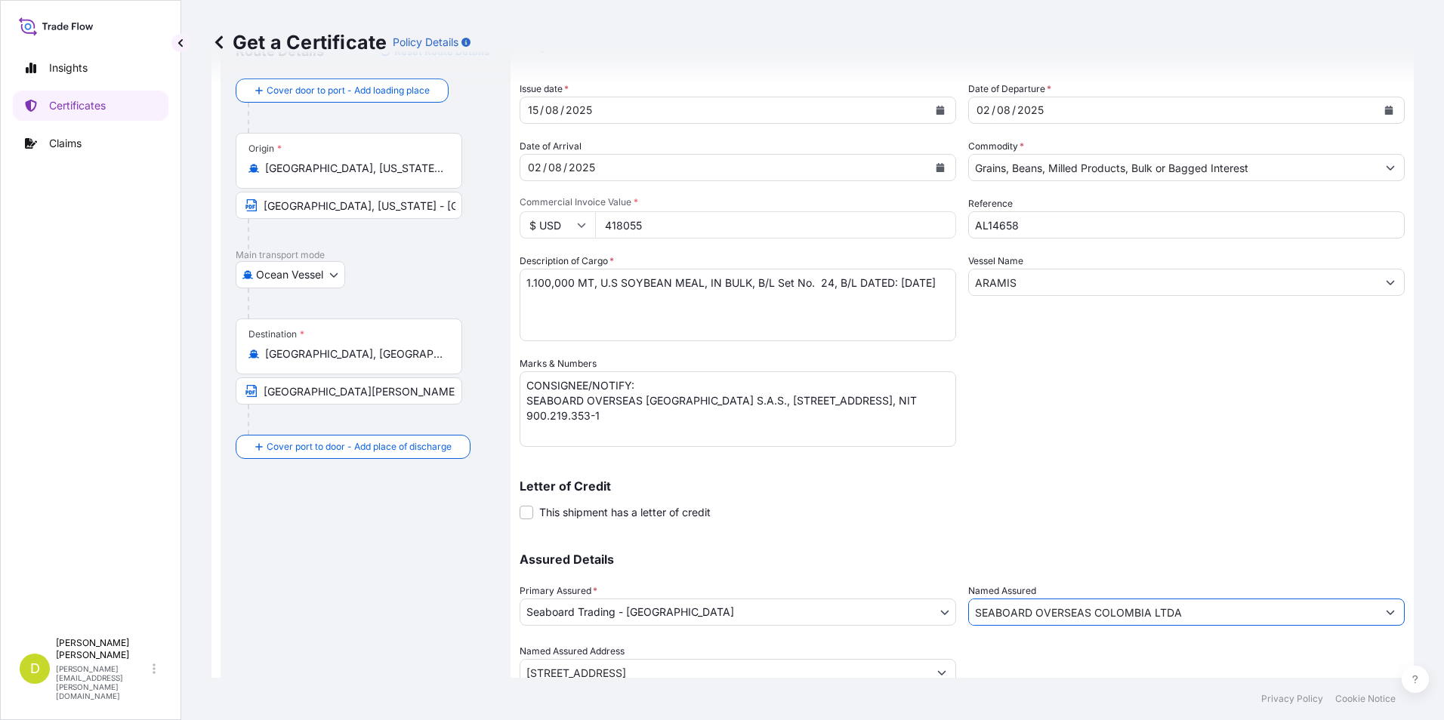
scroll to position [129, 0]
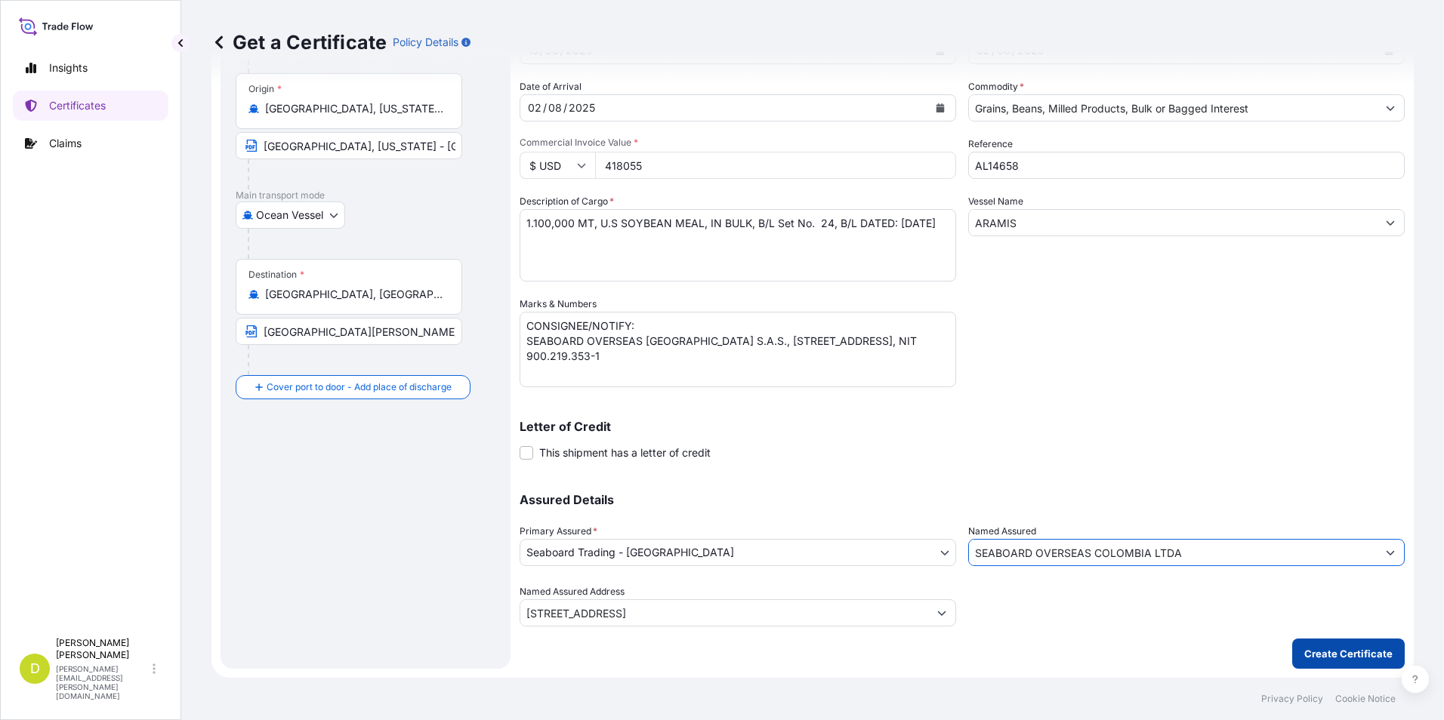
type input "SEABOARD OVERSEAS COLOMBIA LTDA"
click at [1339, 652] on p "Create Certificate" at bounding box center [1348, 653] width 88 height 15
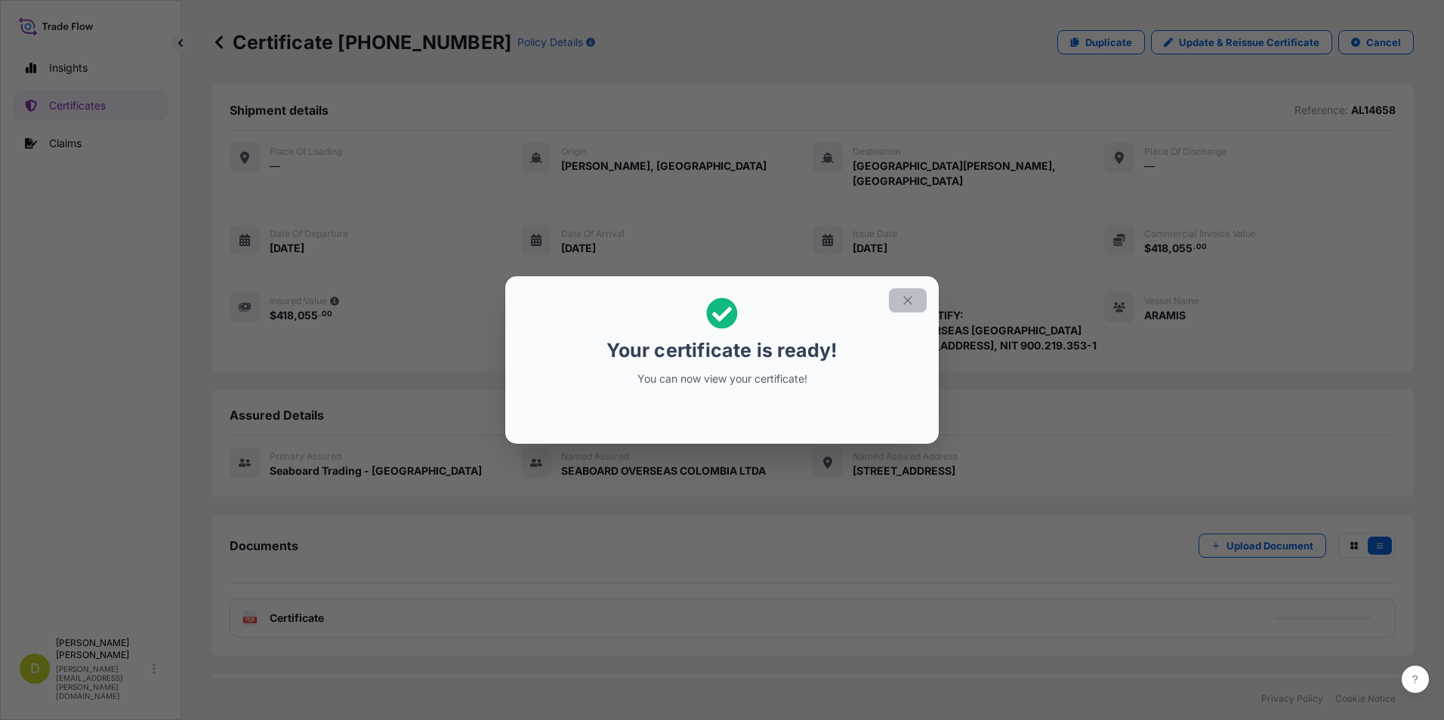
click at [909, 299] on icon "button" at bounding box center [907, 300] width 8 height 8
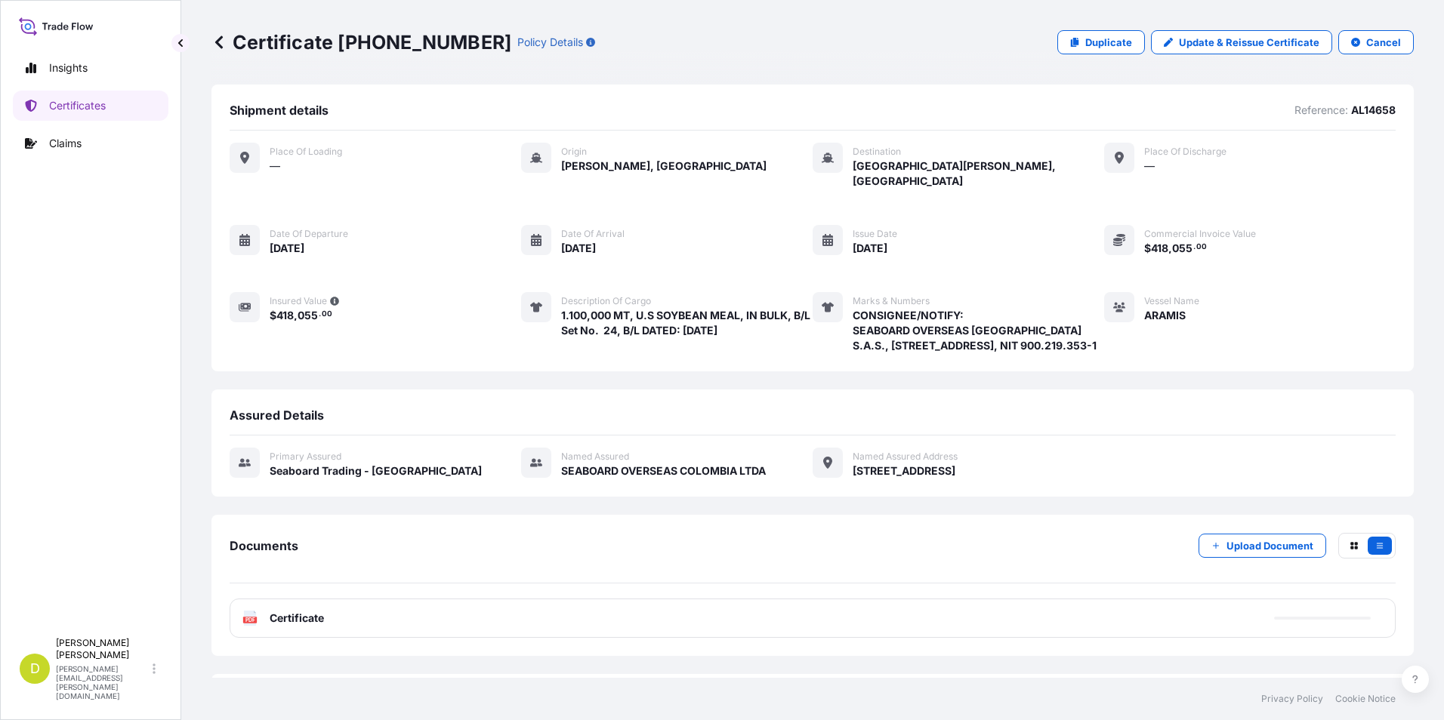
click at [998, 619] on div "PDF Certificate" at bounding box center [813, 618] width 1166 height 39
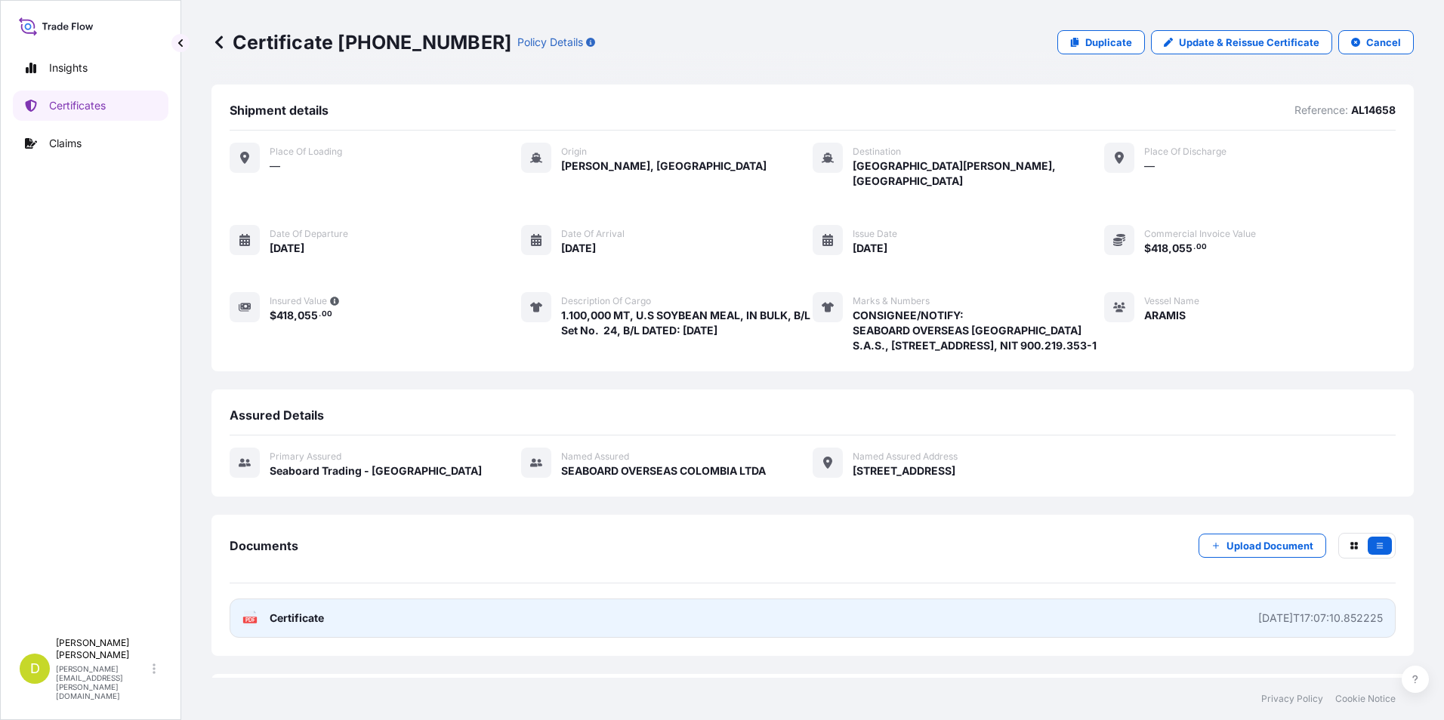
click at [1187, 629] on link "PDF Certificate [DATE]T17:07:10.852225" at bounding box center [813, 618] width 1166 height 39
